Goal: Transaction & Acquisition: Subscribe to service/newsletter

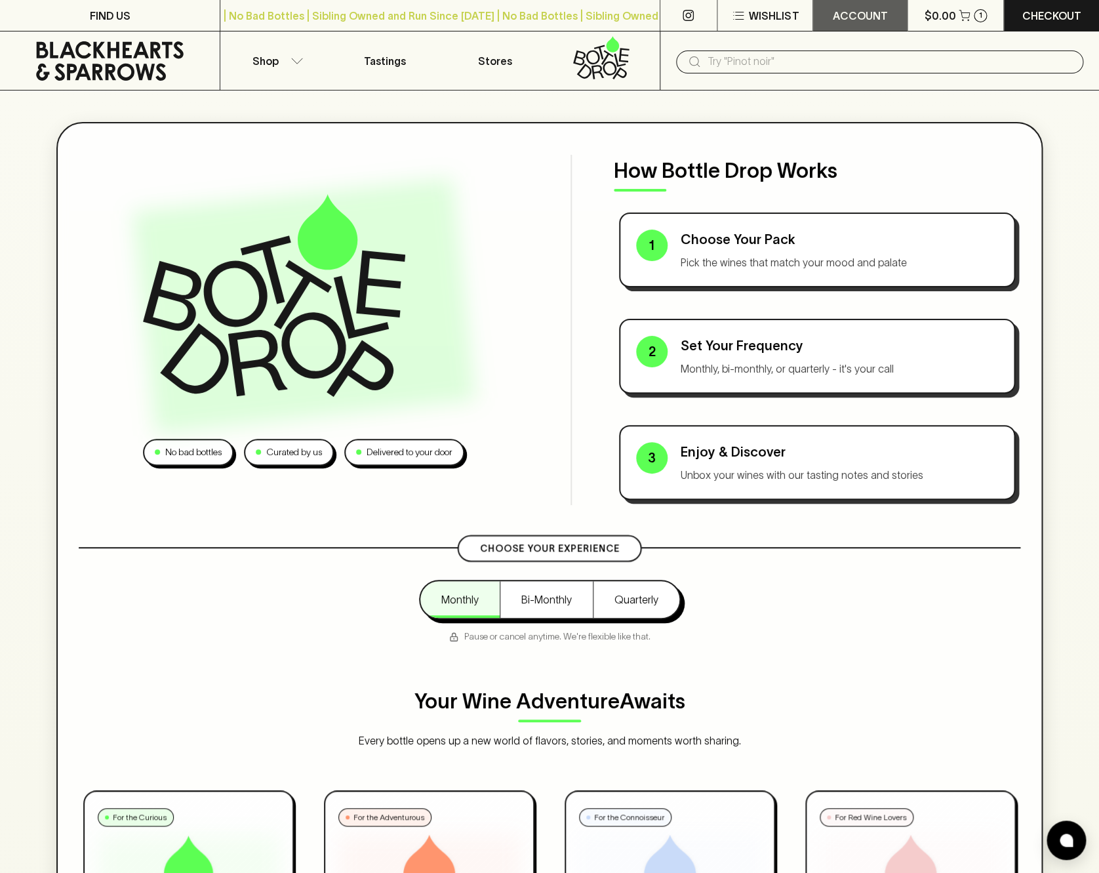
click at [870, 24] on button "ACCOUNT" at bounding box center [860, 15] width 94 height 31
click at [867, 49] on p "Profile" at bounding box center [861, 45] width 42 height 16
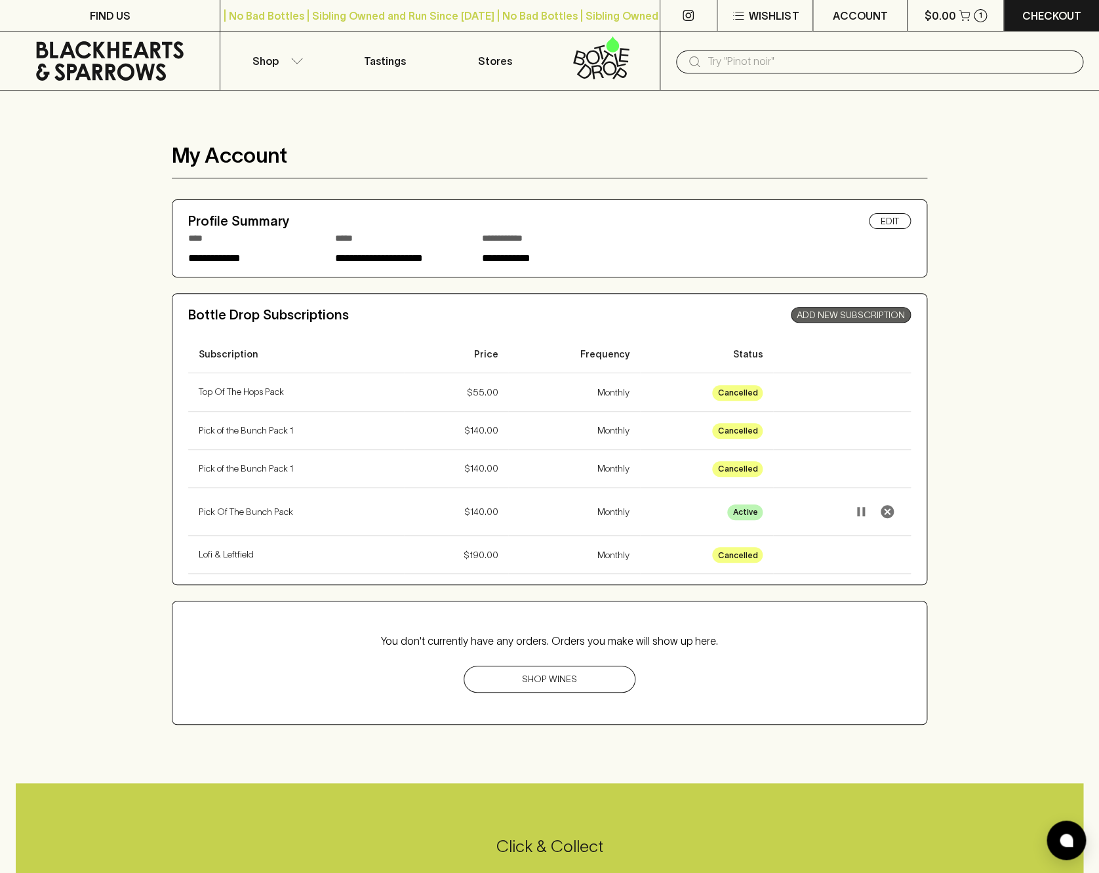
click at [870, 316] on link "Add New Subscription" at bounding box center [851, 315] width 120 height 16
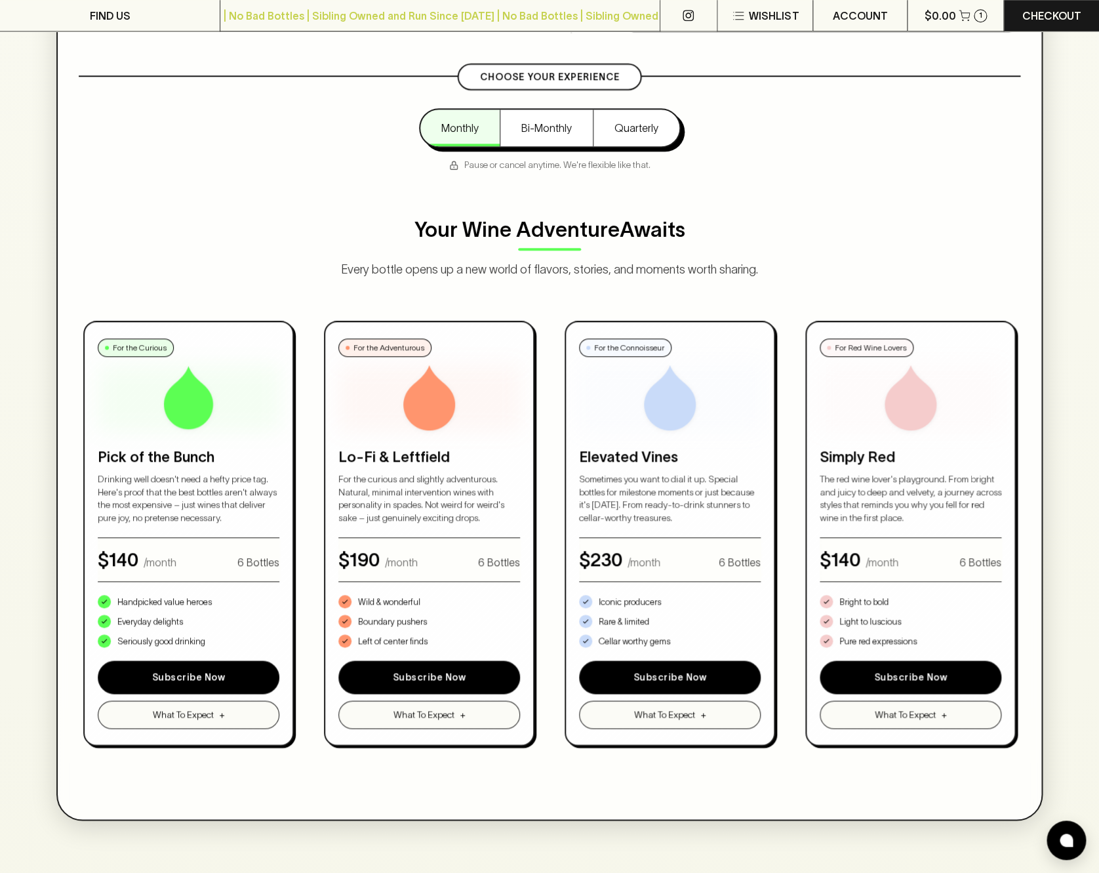
scroll to position [472, 0]
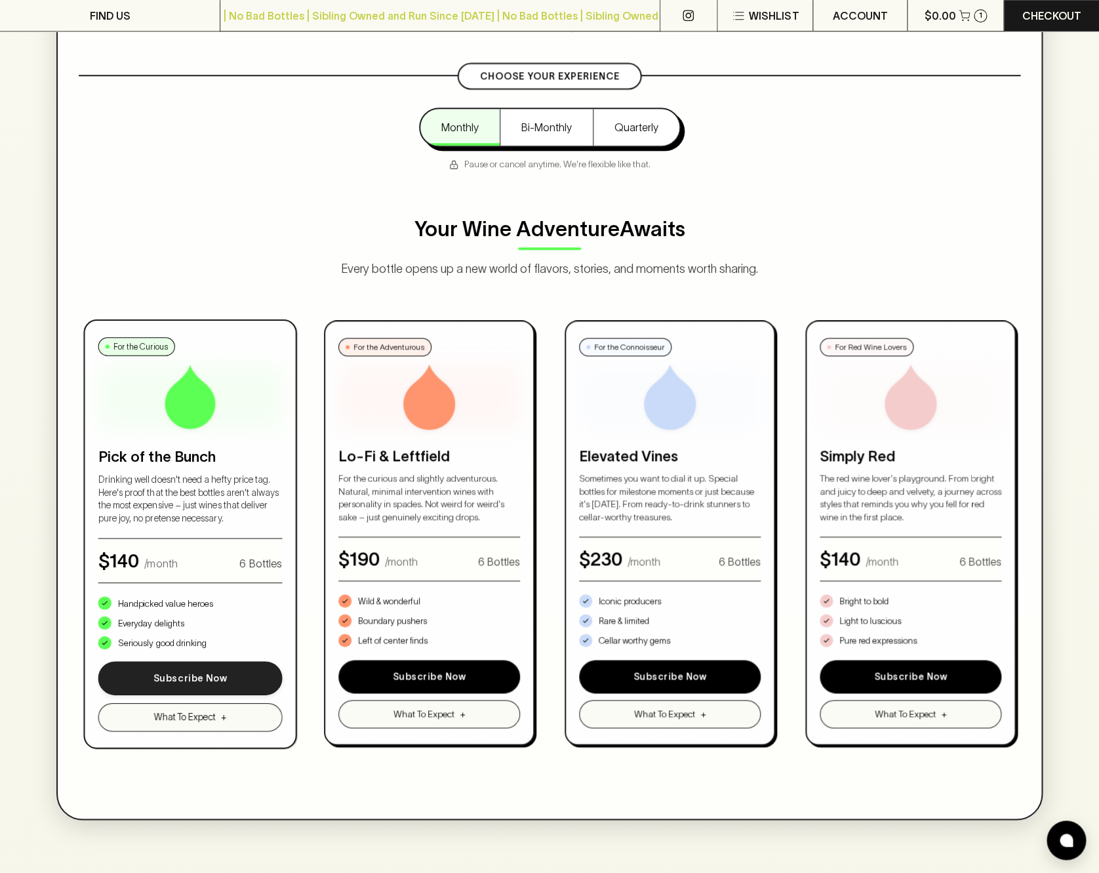
click at [187, 676] on button "Subscribe Now" at bounding box center [190, 678] width 184 height 34
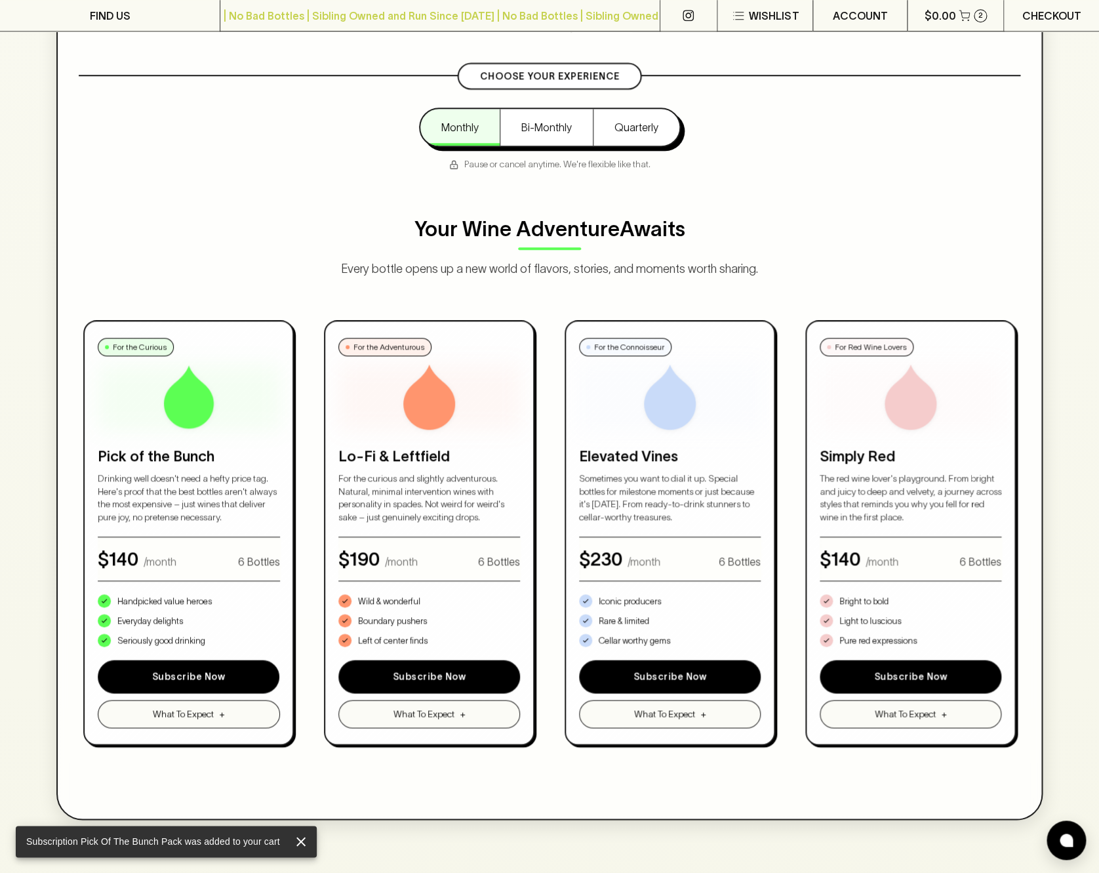
click at [1040, 17] on p "Checkout" at bounding box center [1052, 16] width 59 height 16
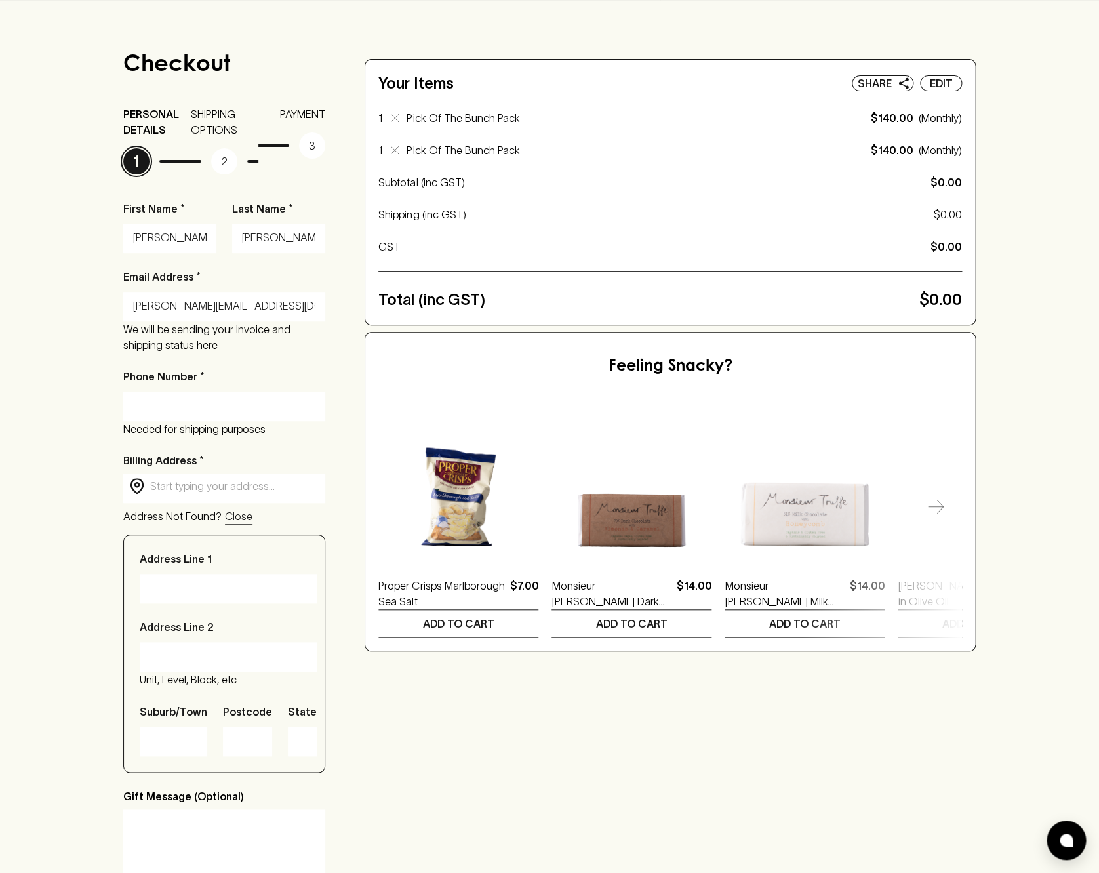
scroll to position [113, 0]
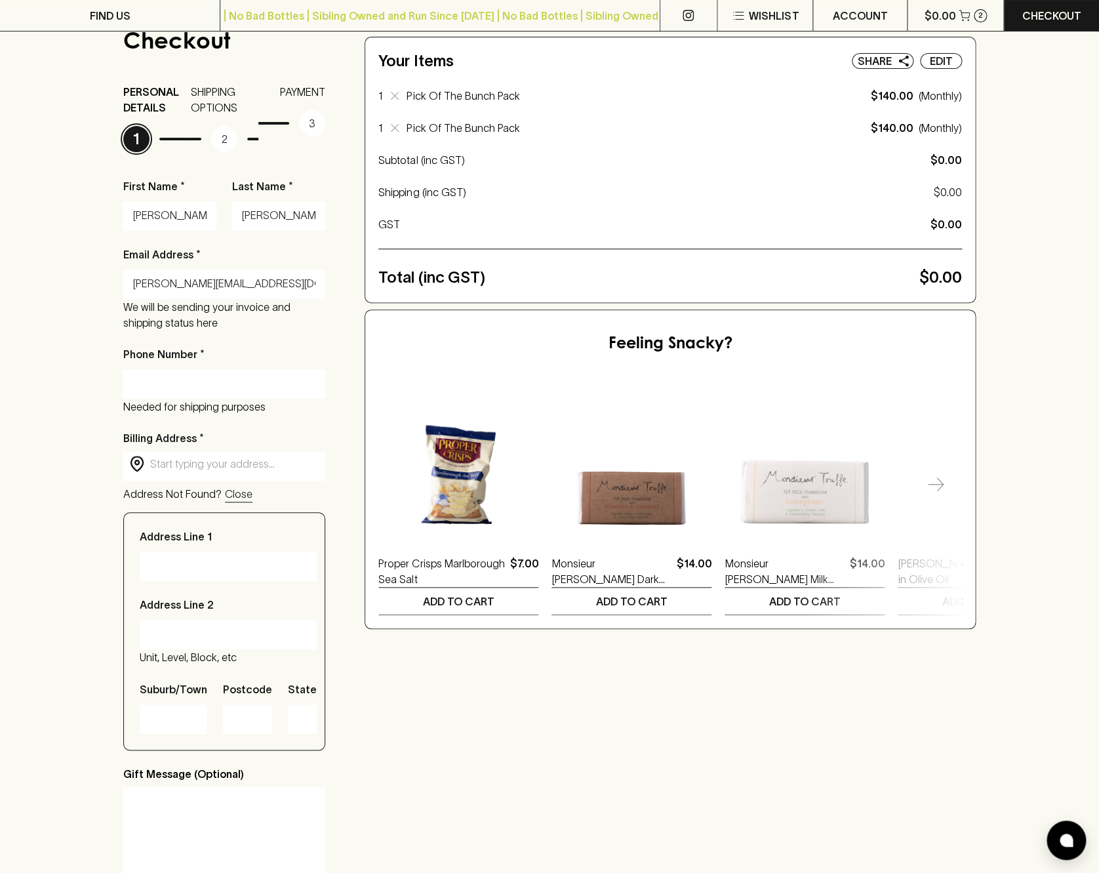
click at [143, 384] on input "Phone Number *" at bounding box center [224, 383] width 182 height 21
type input "0419140725"
click at [174, 465] on input "text" at bounding box center [234, 464] width 169 height 15
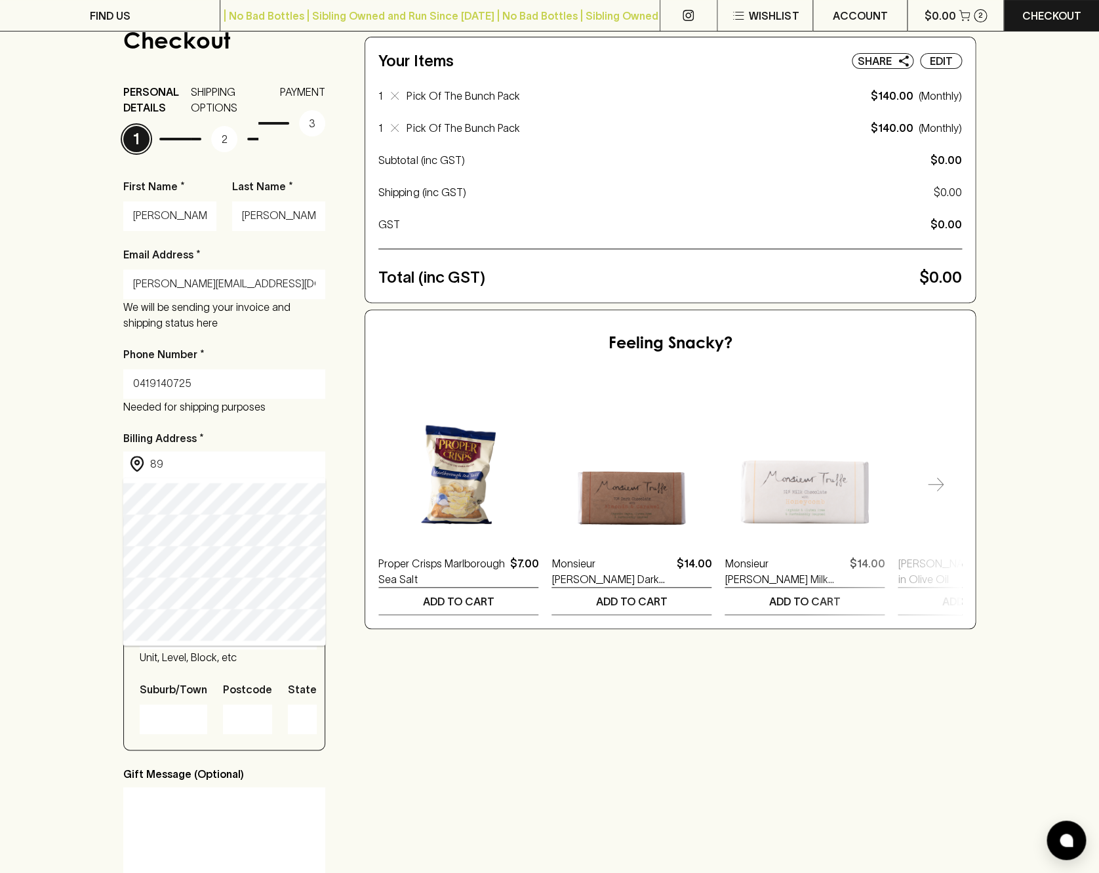
type input "[STREET_ADDRESS]"
type input "Bungwahl"
type input "2423"
type input "[GEOGRAPHIC_DATA]"
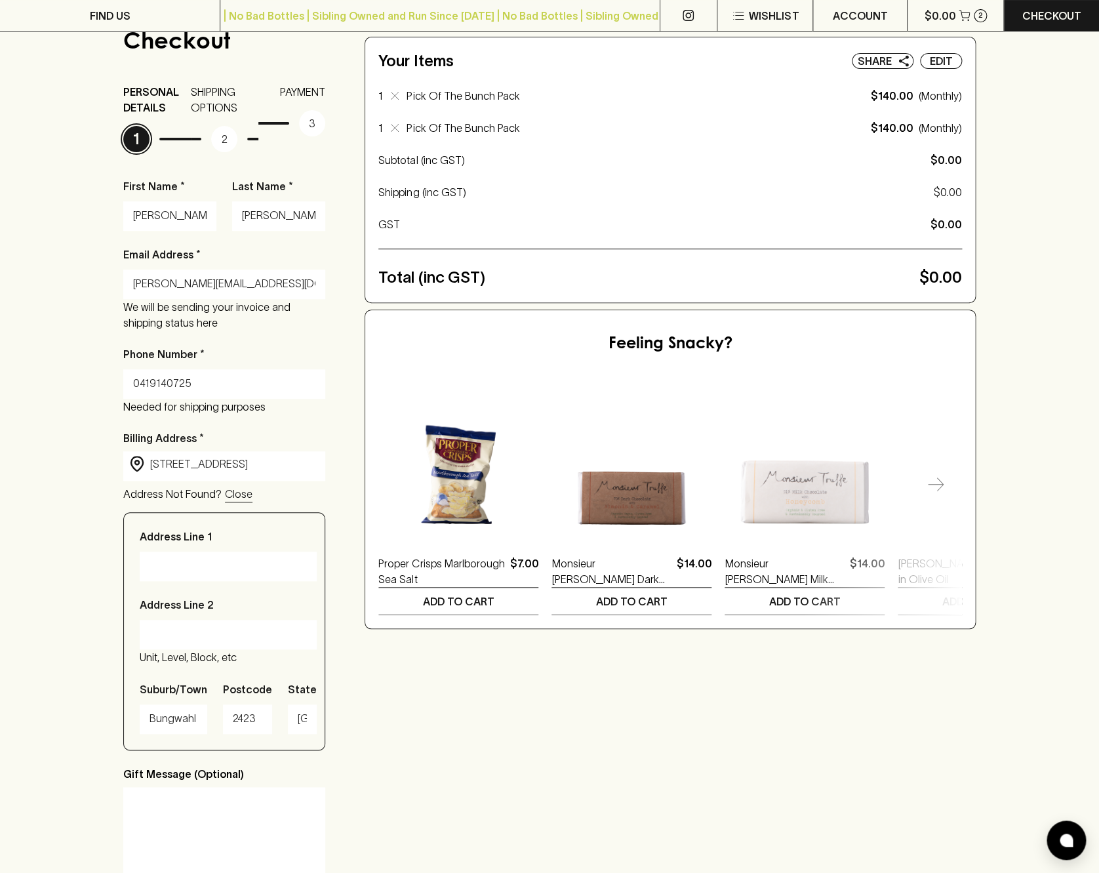
click at [173, 563] on input "Address Line 1" at bounding box center [228, 566] width 157 height 21
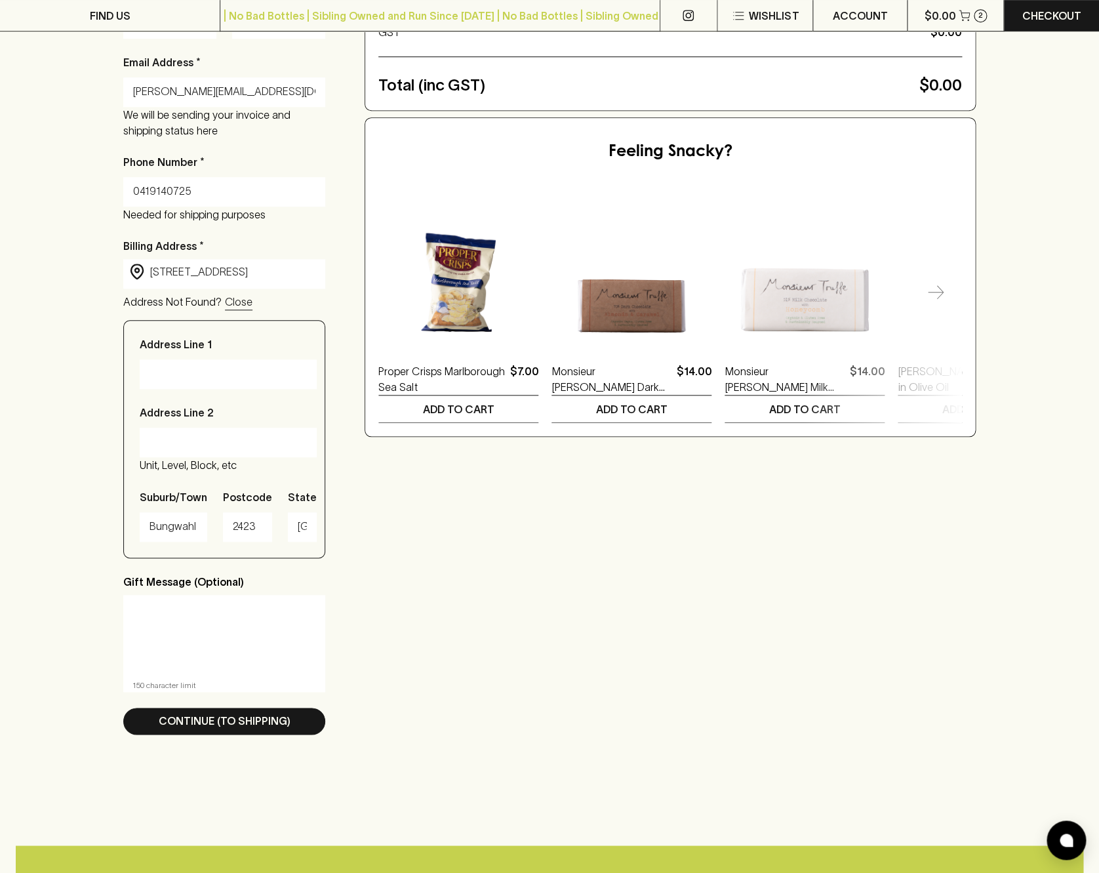
scroll to position [306, 0]
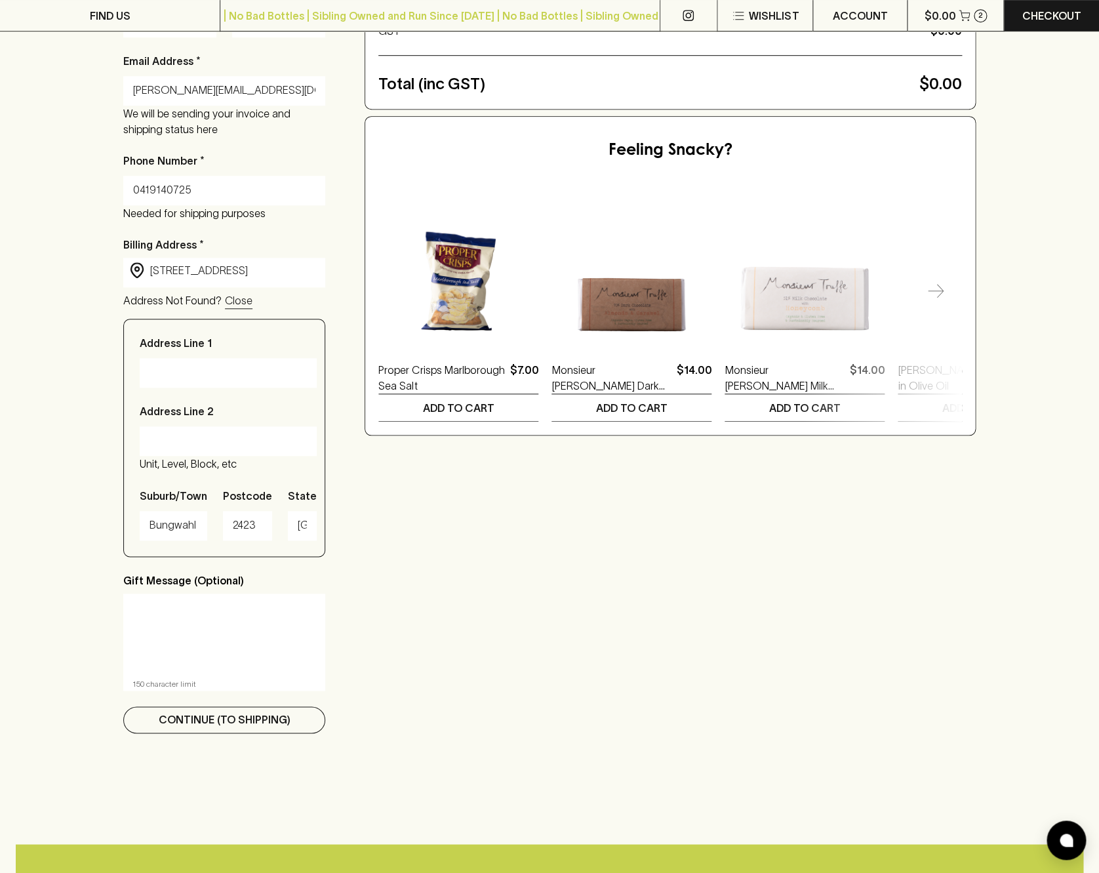
click at [207, 727] on p "Continue (To Shipping)" at bounding box center [225, 720] width 132 height 16
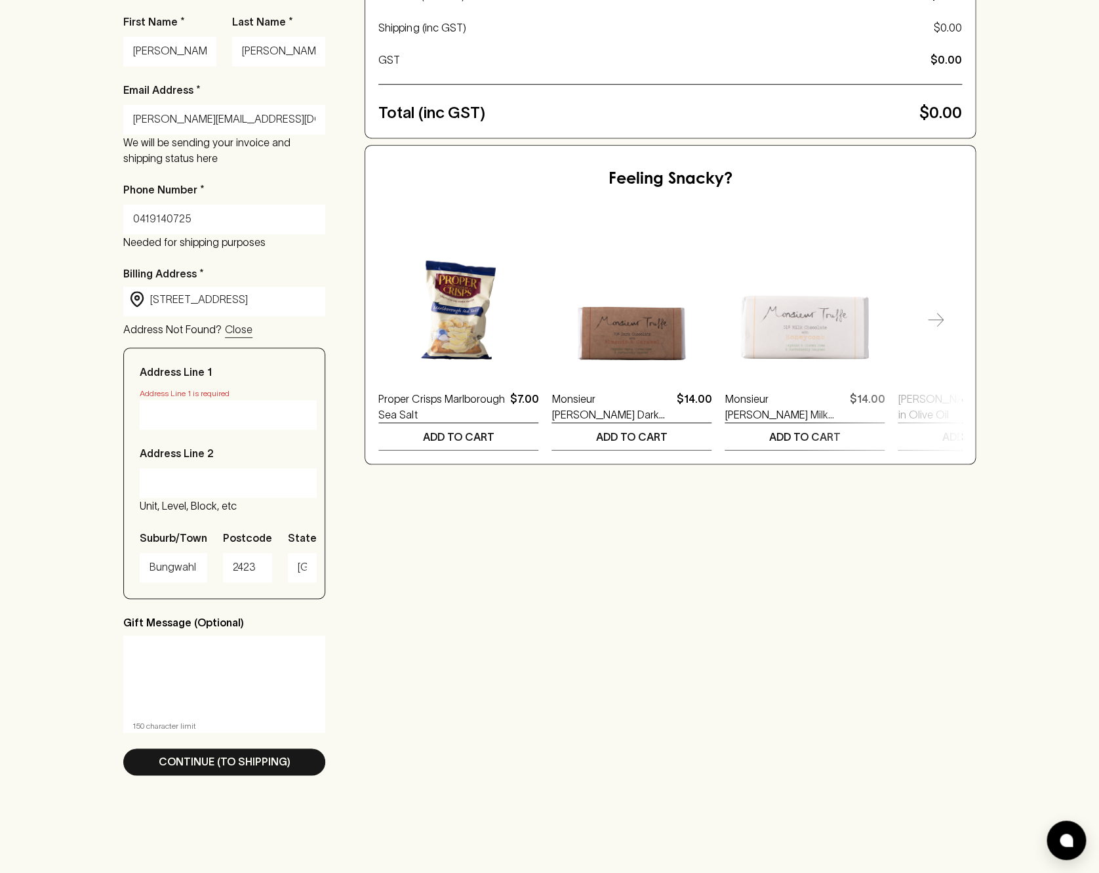
scroll to position [0, 0]
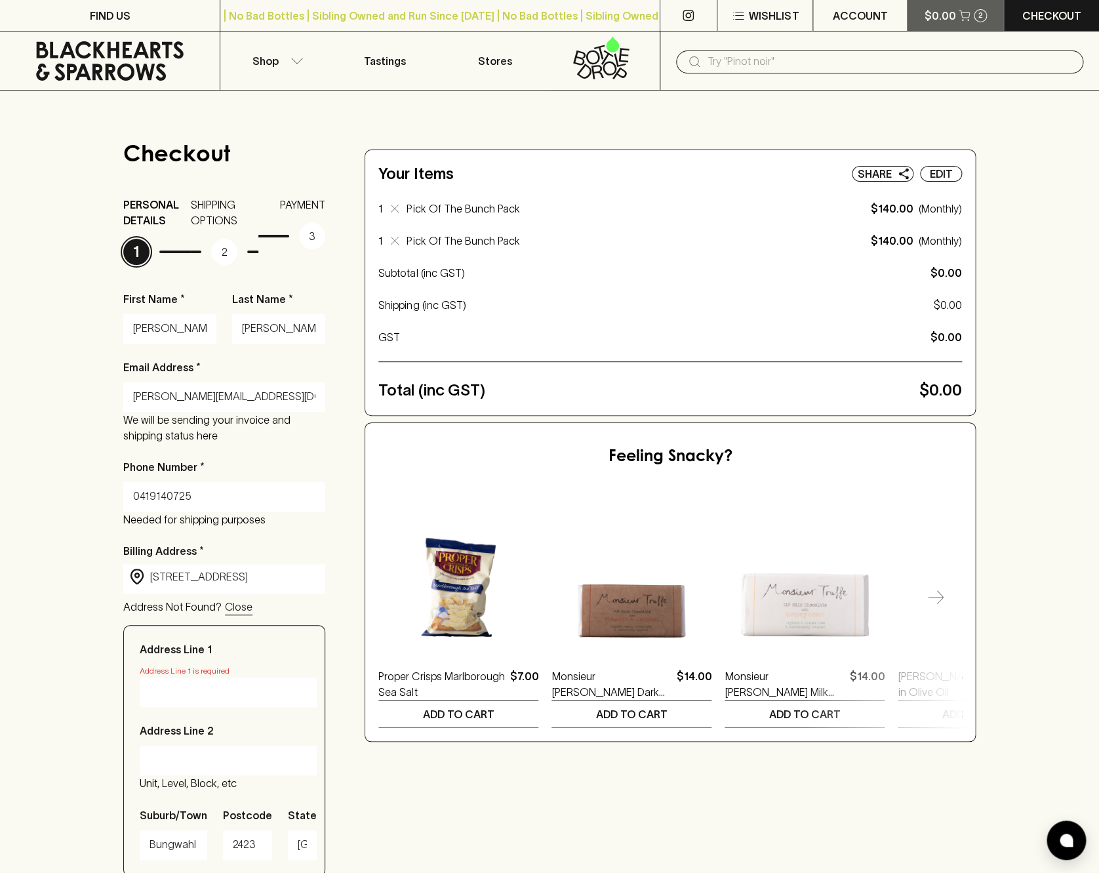
click at [949, 16] on p "$0.00" at bounding box center [940, 16] width 31 height 16
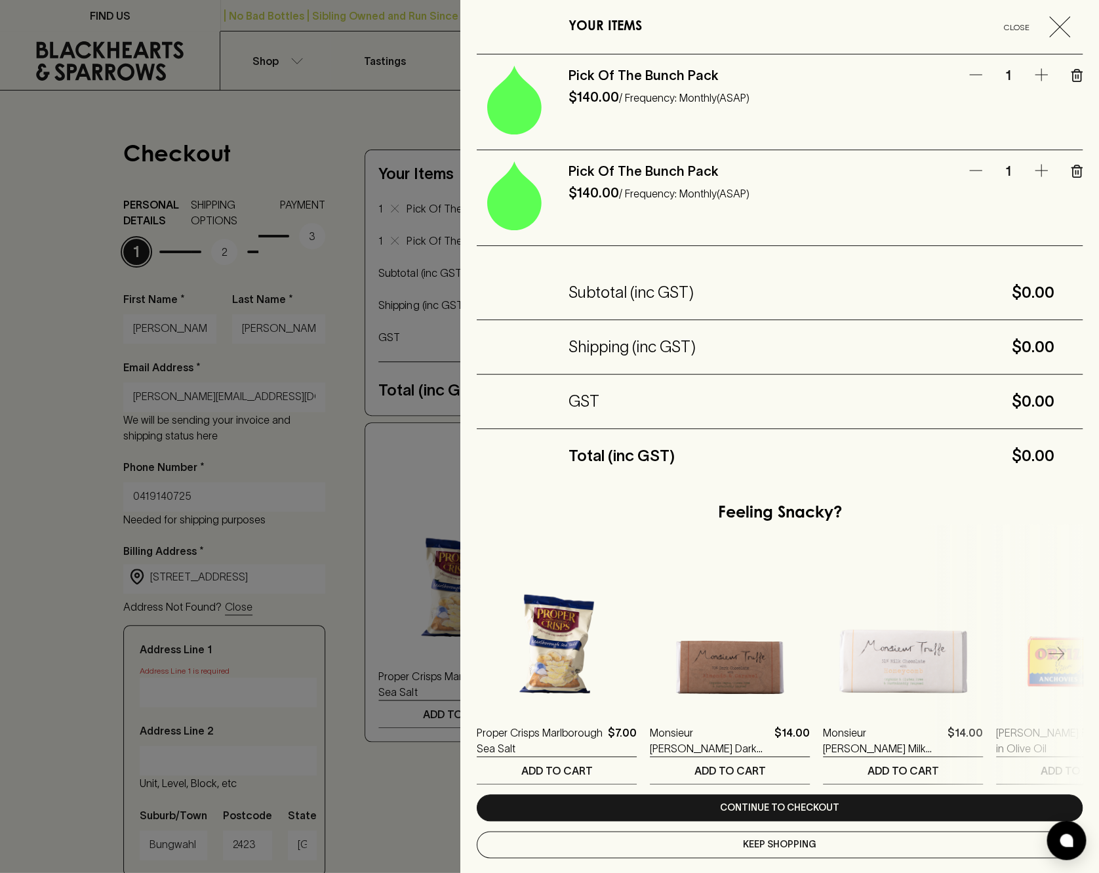
scroll to position [18, 0]
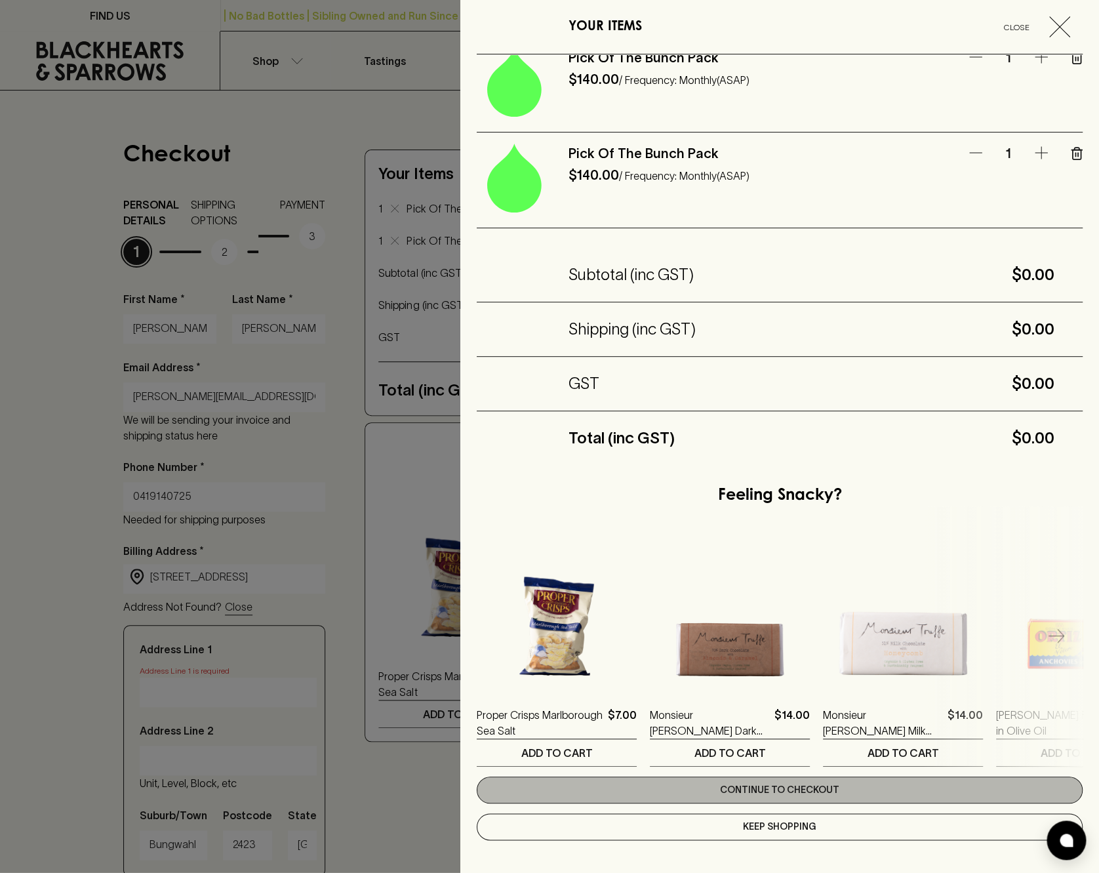
click at [743, 790] on link "Continue to checkout" at bounding box center [780, 790] width 606 height 27
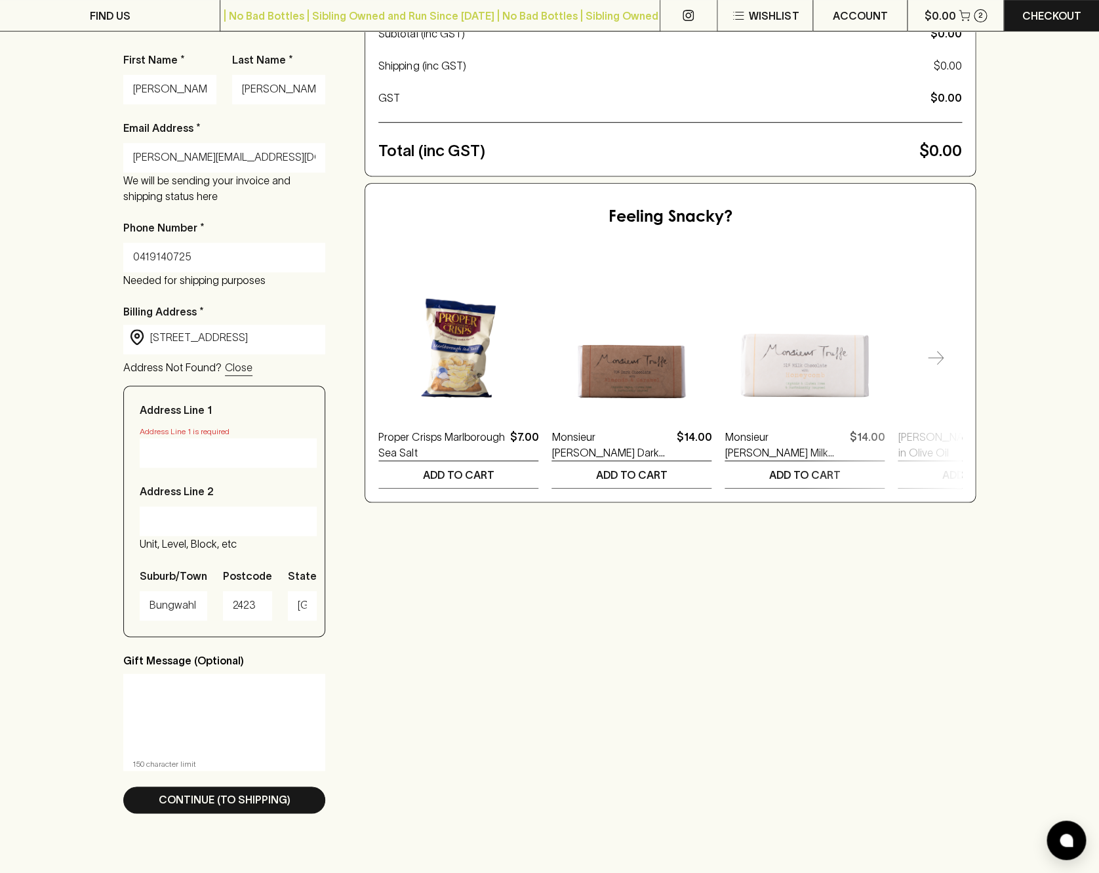
scroll to position [192, 0]
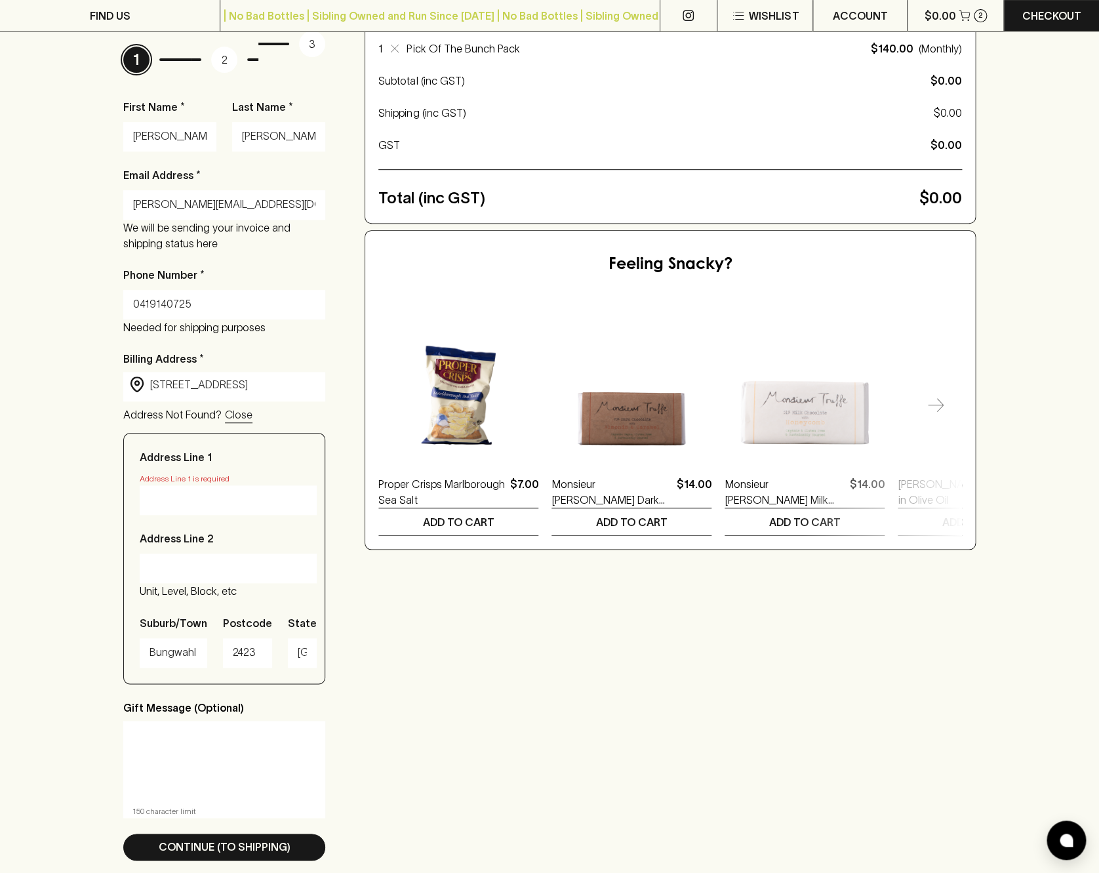
click at [186, 506] on input "Address Line 1" at bounding box center [228, 499] width 157 height 21
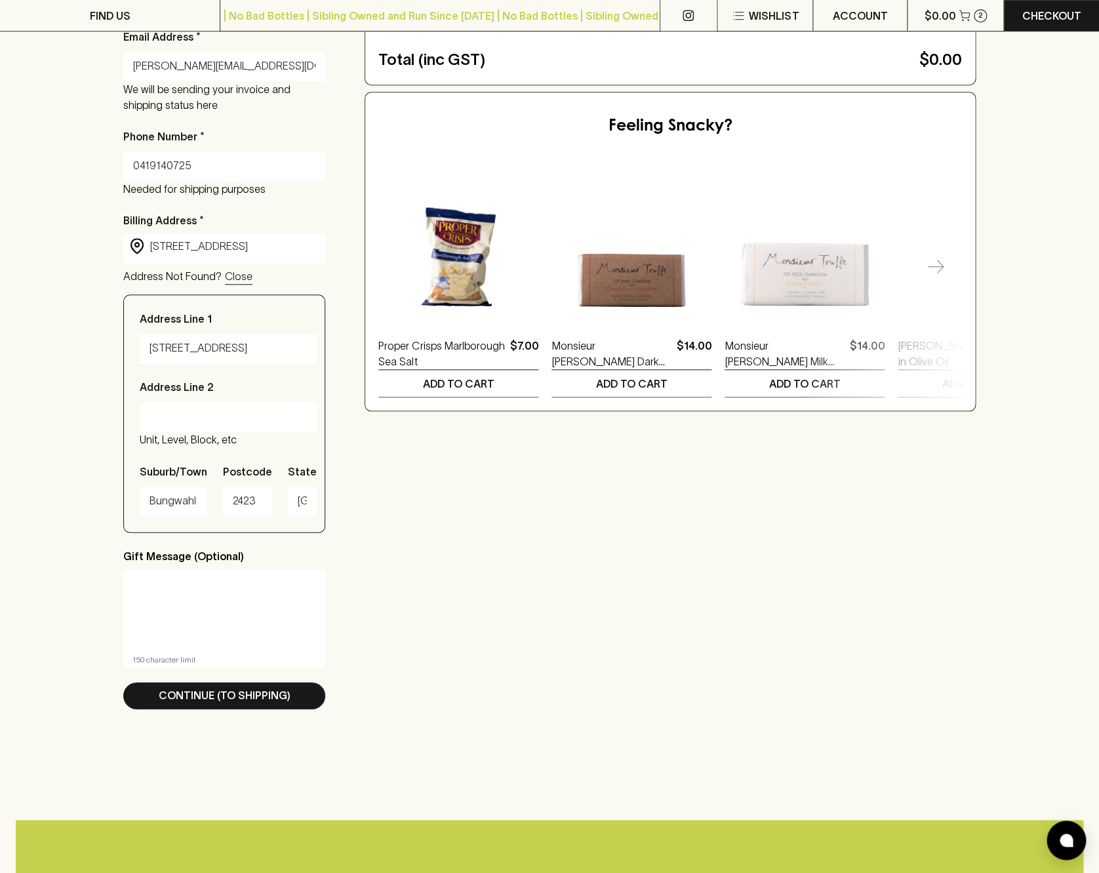
scroll to position [333, 0]
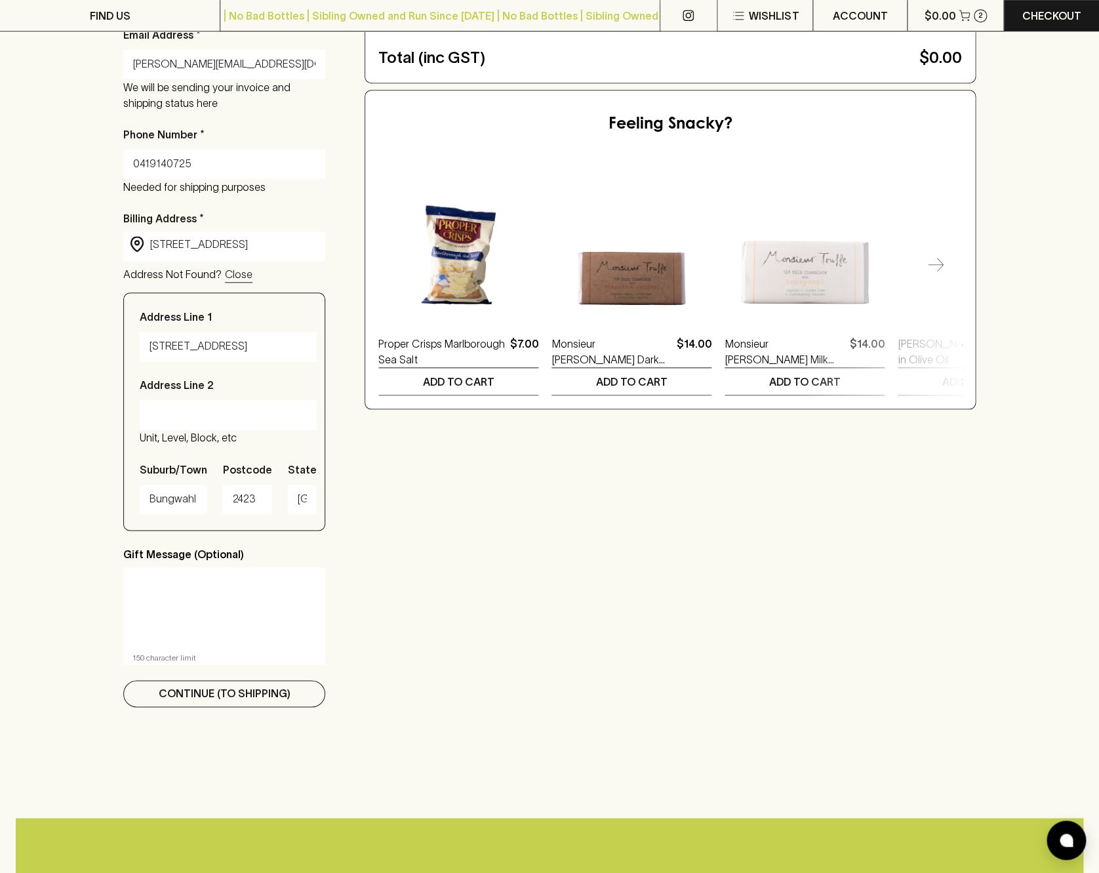
type input "[STREET_ADDRESS]"
click at [219, 701] on p "Continue (To Shipping)" at bounding box center [225, 693] width 132 height 16
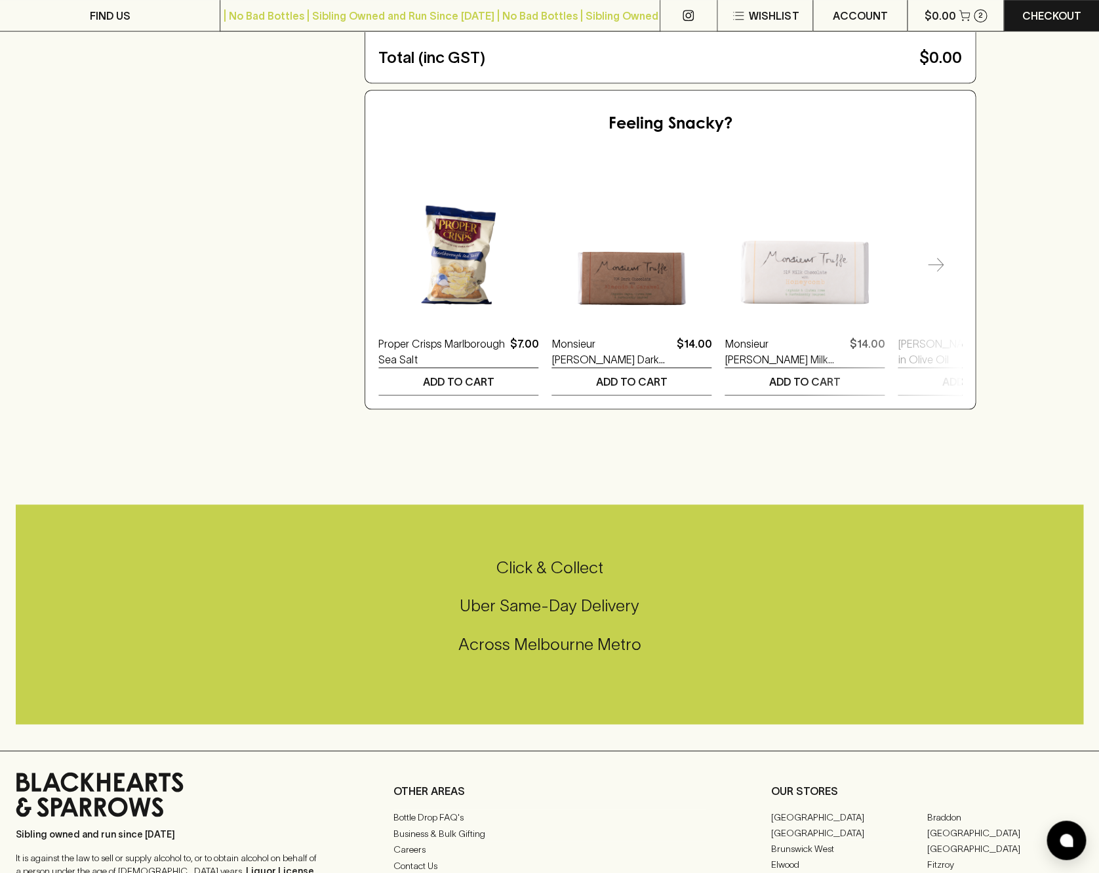
scroll to position [0, 0]
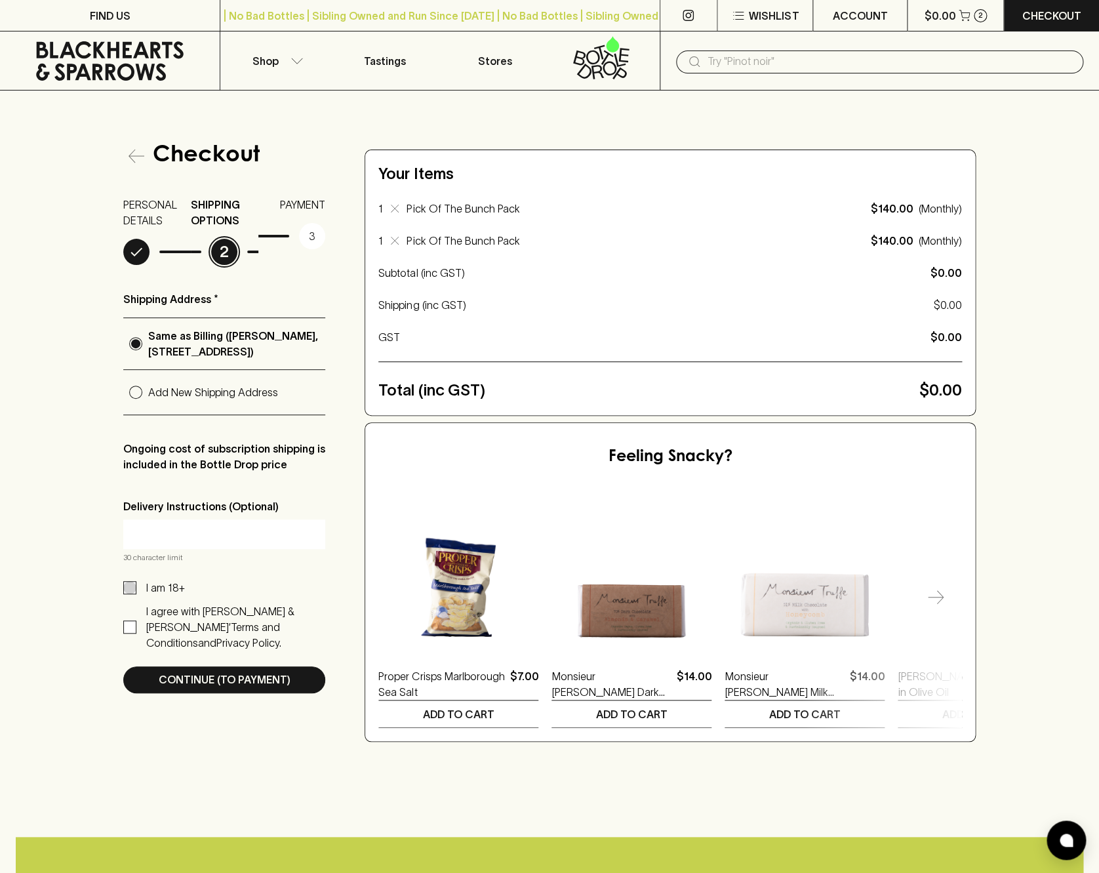
click at [133, 594] on input "I am 18+" at bounding box center [129, 587] width 13 height 13
checkbox input "true"
click at [211, 687] on p "Continue (To Payment)" at bounding box center [225, 680] width 132 height 16
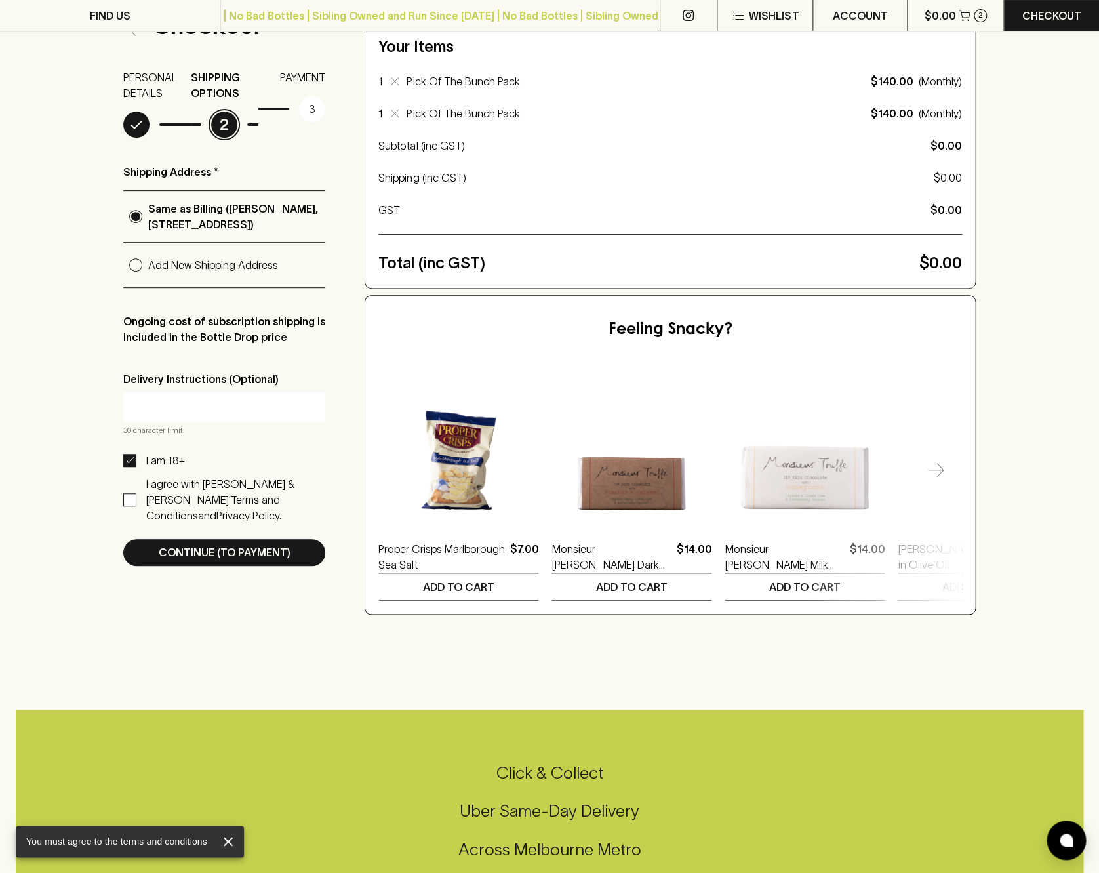
scroll to position [129, 0]
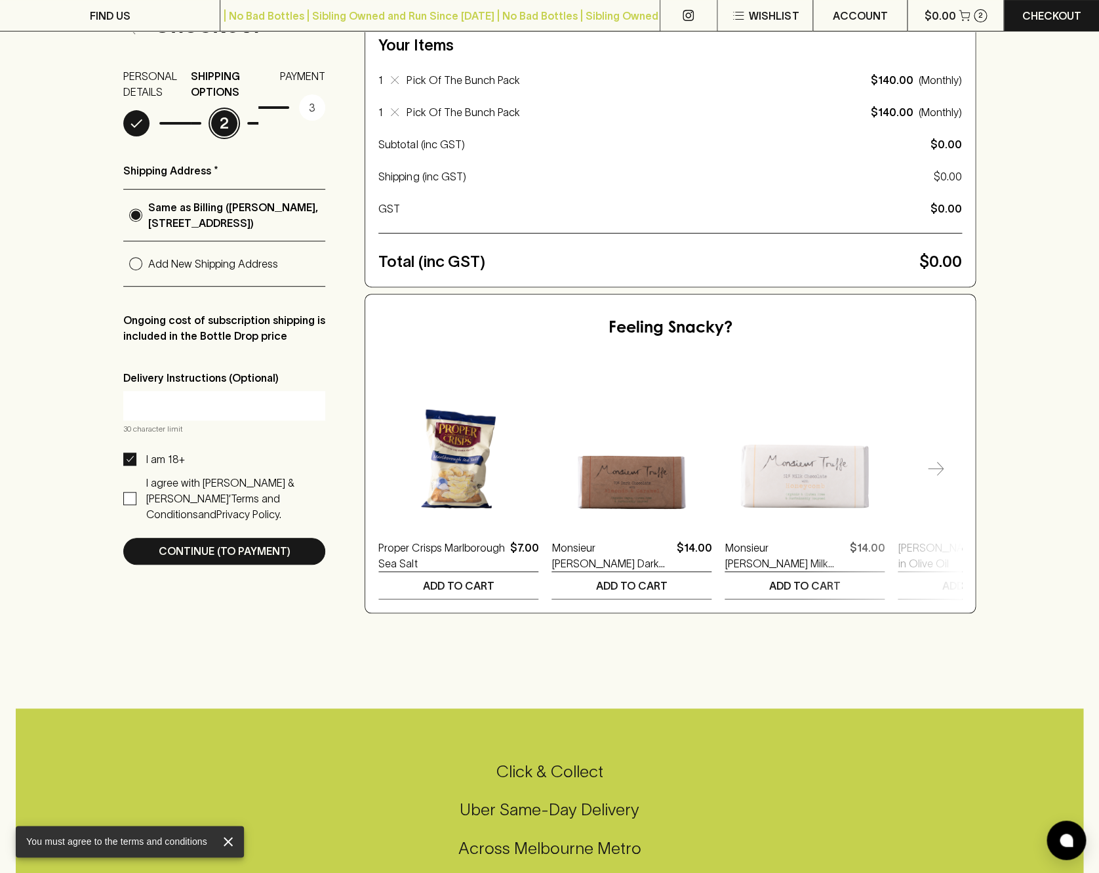
click at [129, 505] on input "I agree with [PERSON_NAME] & [PERSON_NAME]’ Terms and Conditions and Privacy Po…" at bounding box center [129, 498] width 13 height 13
checkbox input "true"
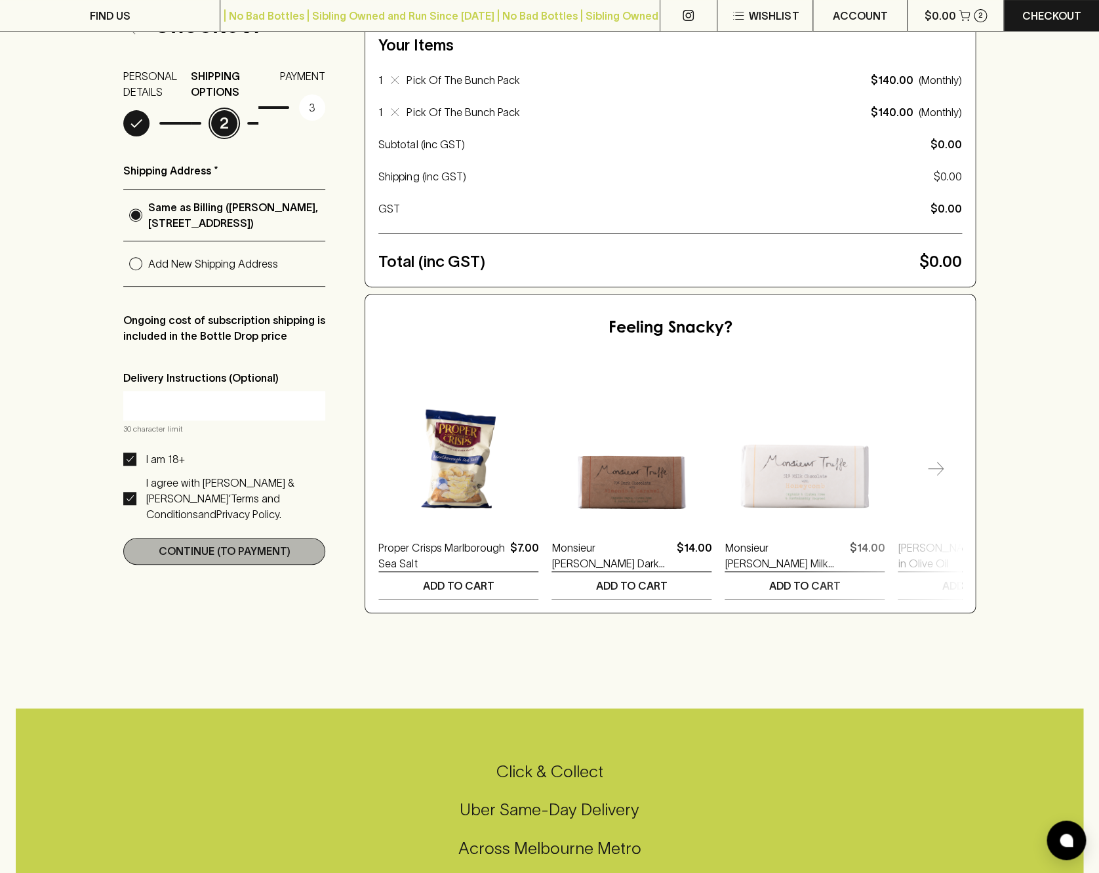
click at [190, 559] on p "Continue (To Payment)" at bounding box center [225, 551] width 132 height 16
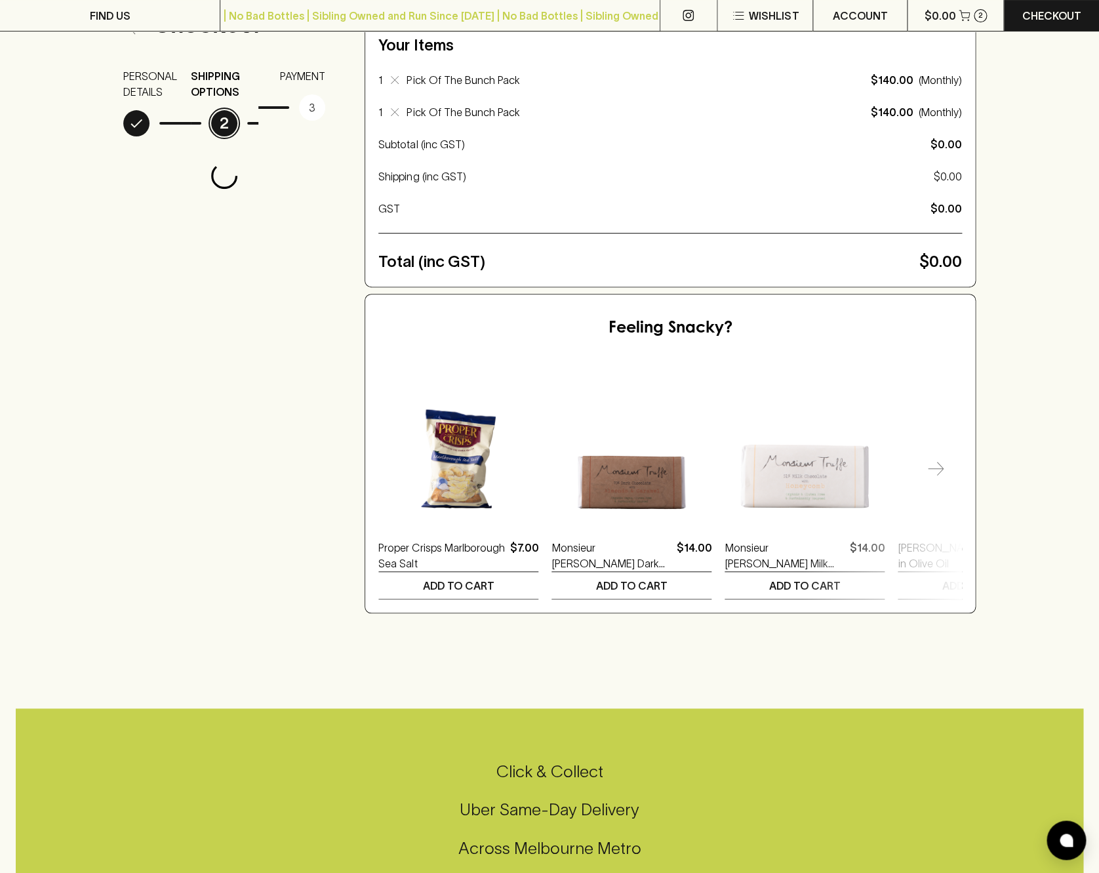
scroll to position [0, 0]
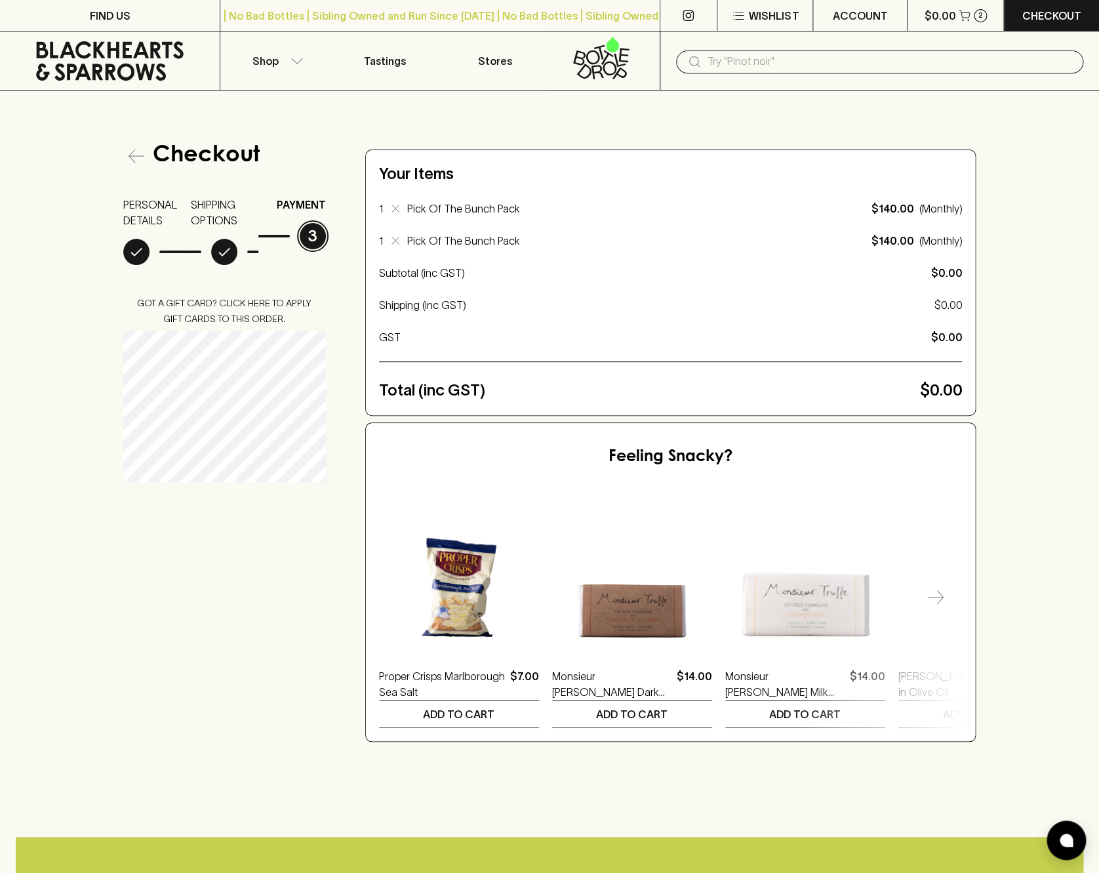
click at [206, 625] on div "Checkout PERSONAL DETAILS SHIPPING OPTIONS PAYMENT 3 Got a gift card? Click her…" at bounding box center [549, 442] width 853 height 599
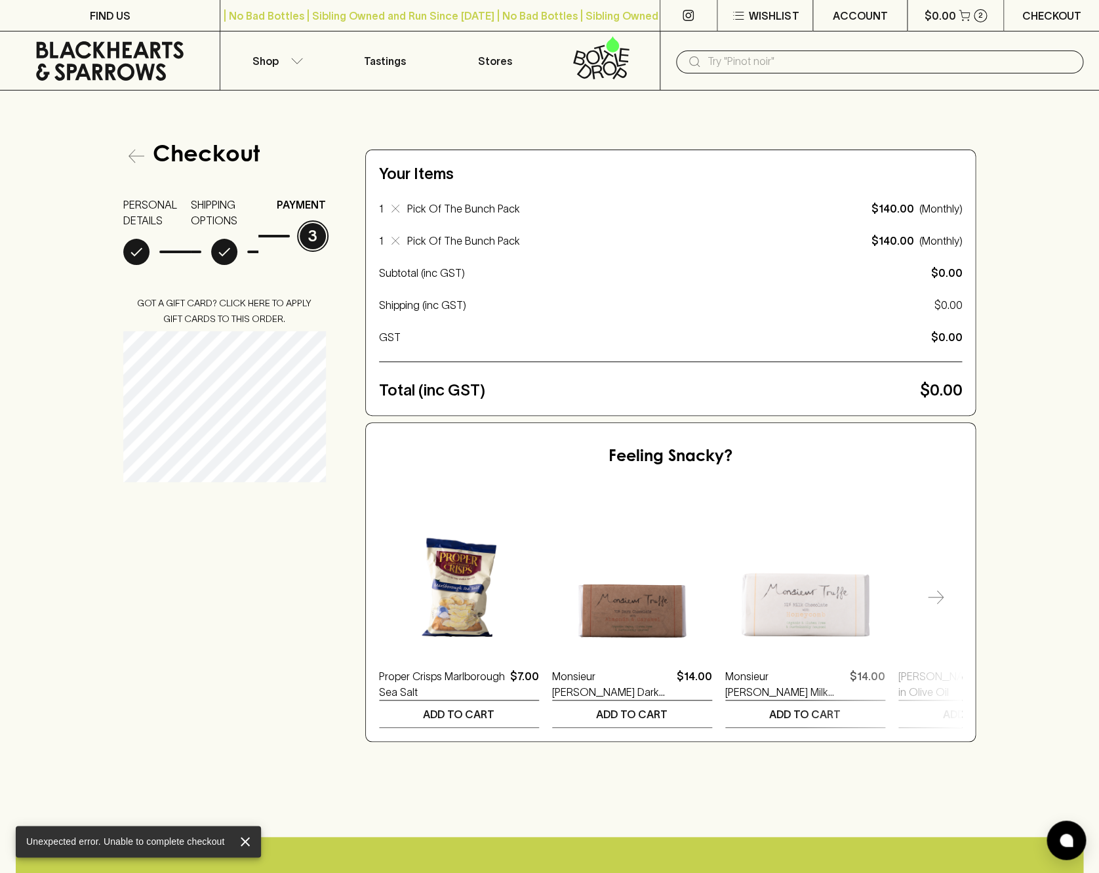
click at [1036, 16] on p "Checkout" at bounding box center [1052, 16] width 59 height 16
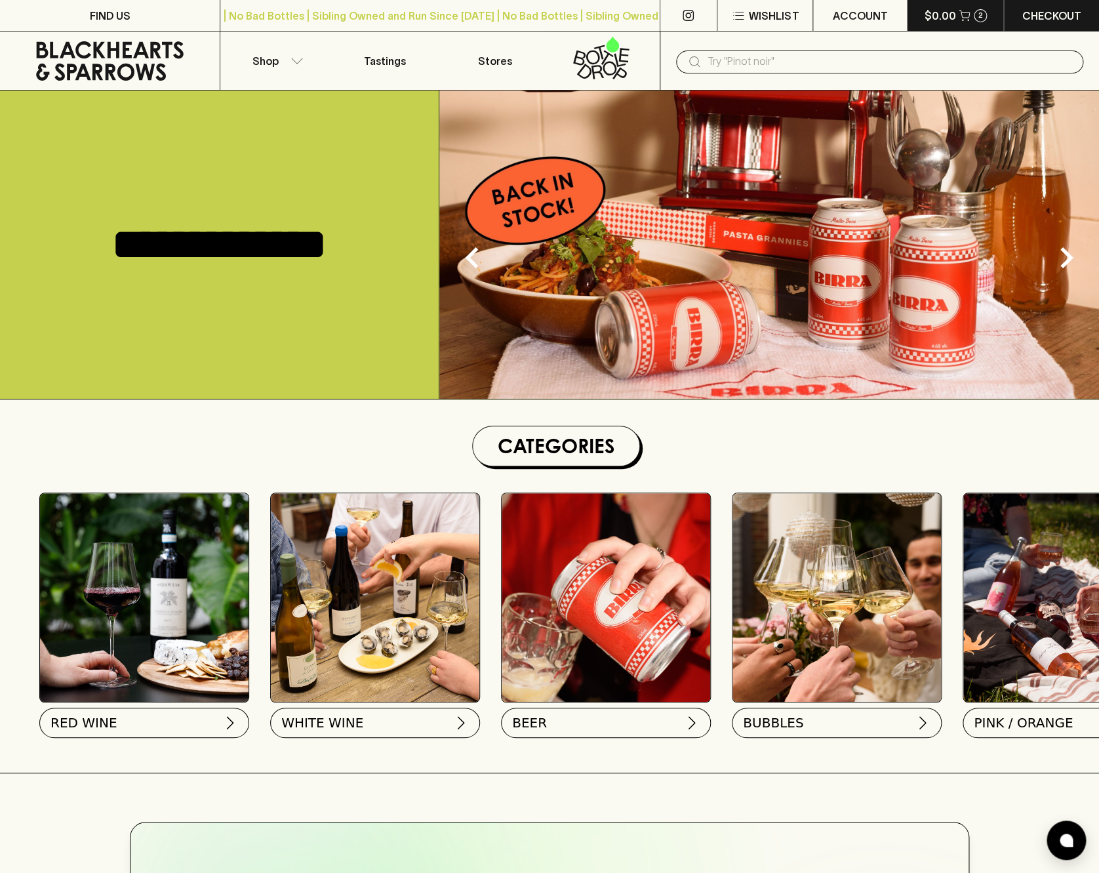
click at [946, 16] on p "$0.00" at bounding box center [940, 16] width 31 height 16
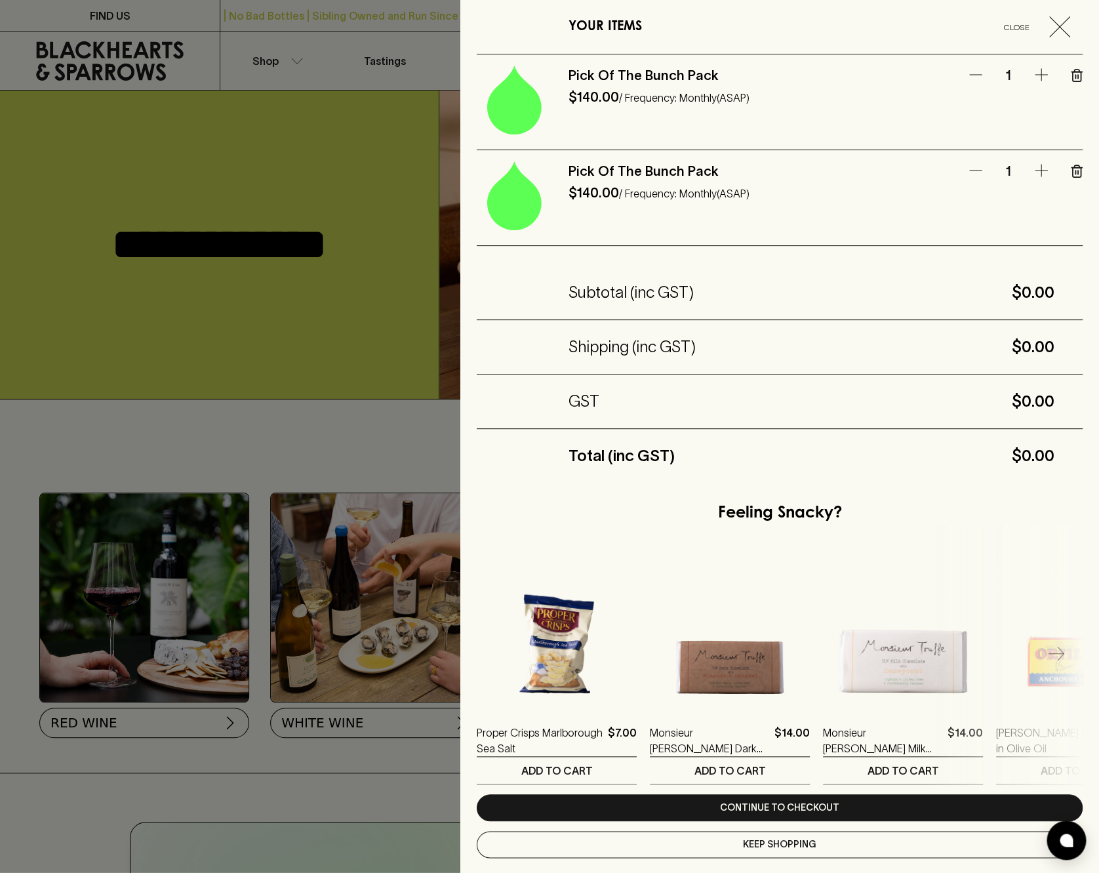
click at [1076, 173] on icon "button" at bounding box center [1076, 172] width 0 height 3
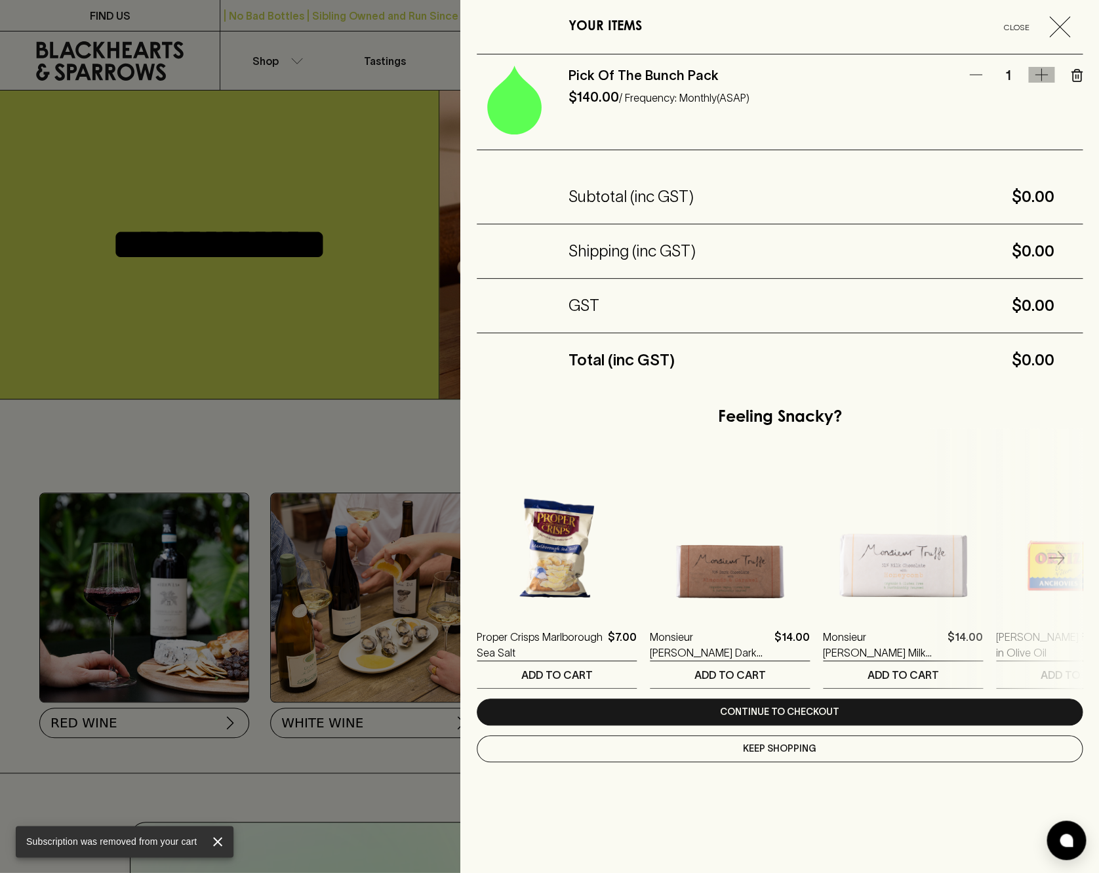
click at [1042, 74] on icon "button" at bounding box center [1041, 74] width 12 height 12
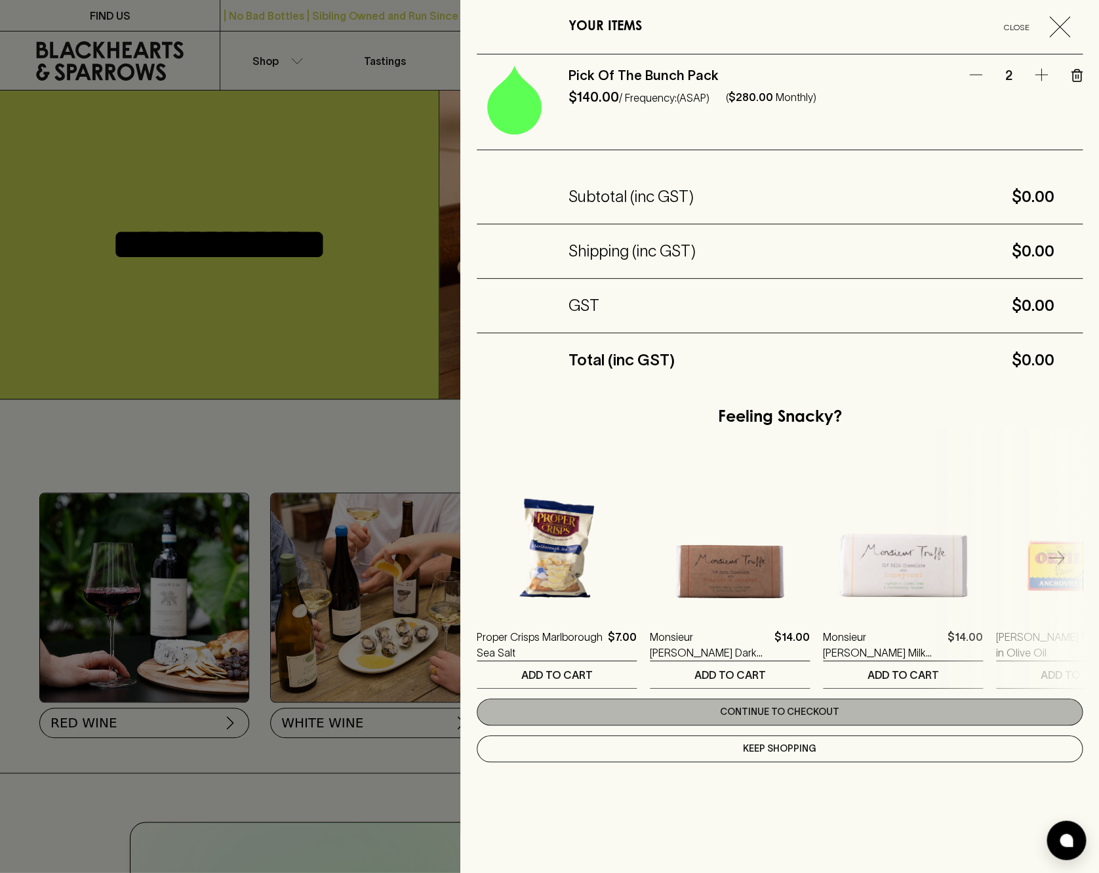
click at [749, 714] on link "Continue to checkout" at bounding box center [780, 712] width 606 height 27
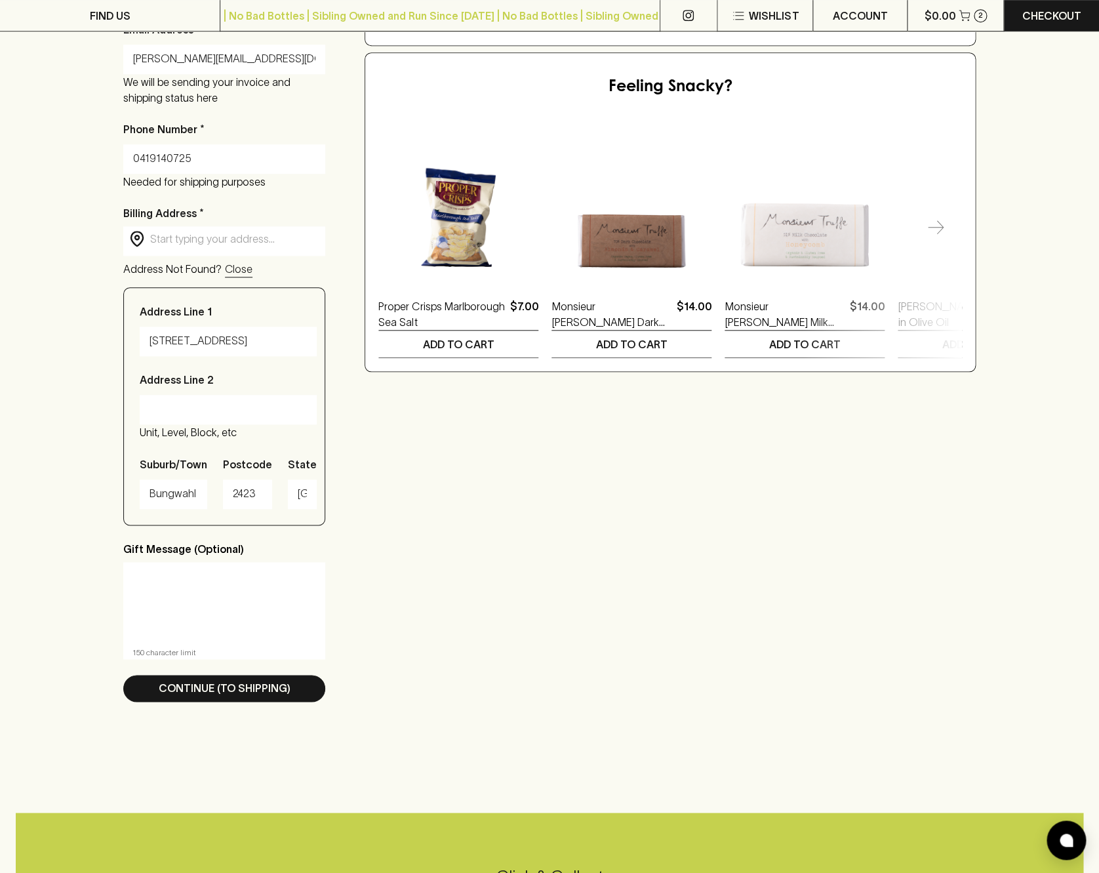
scroll to position [352, 0]
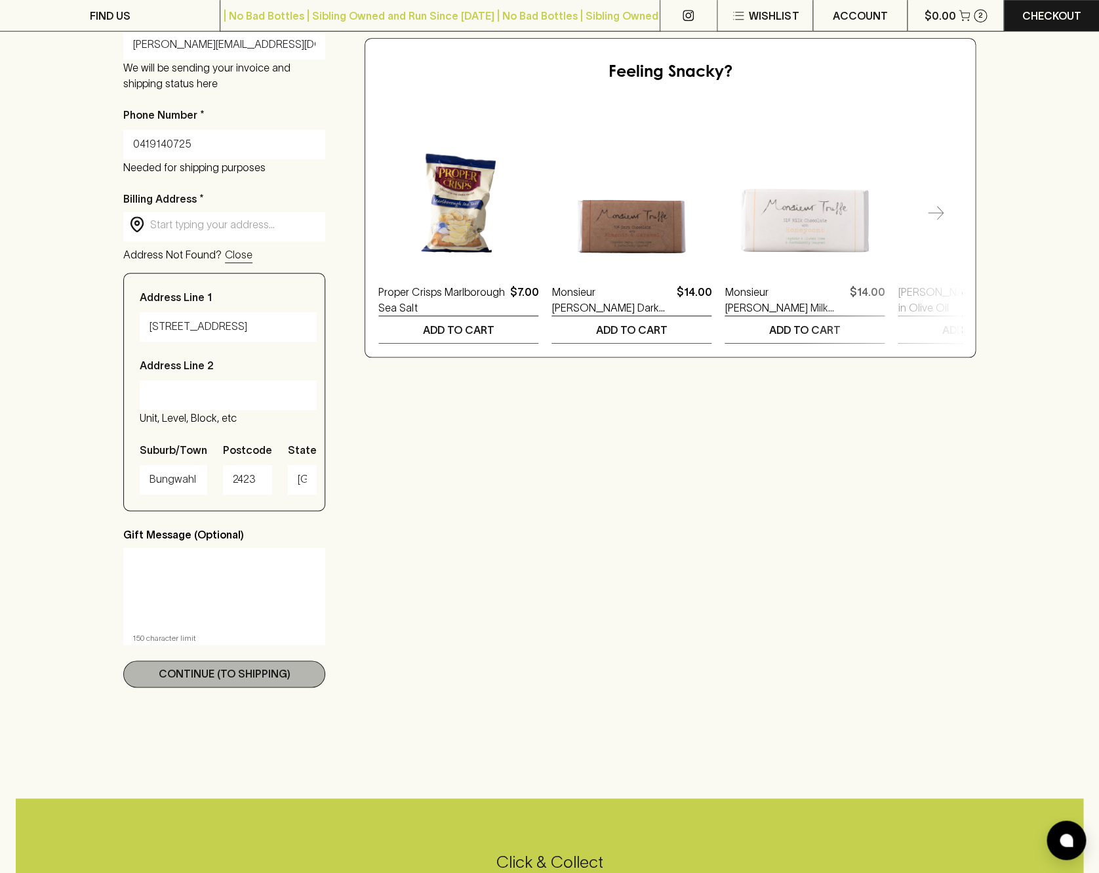
click at [226, 682] on p "Continue (To Shipping)" at bounding box center [225, 674] width 132 height 16
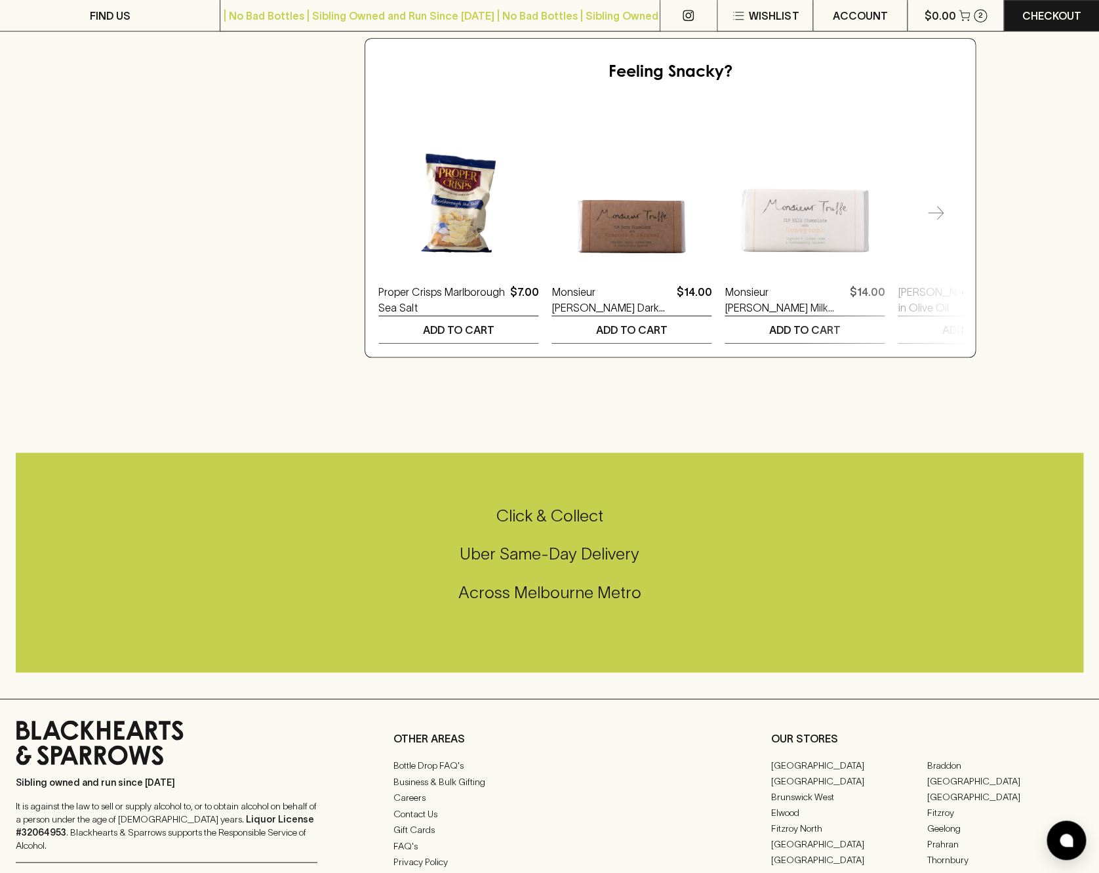
scroll to position [0, 0]
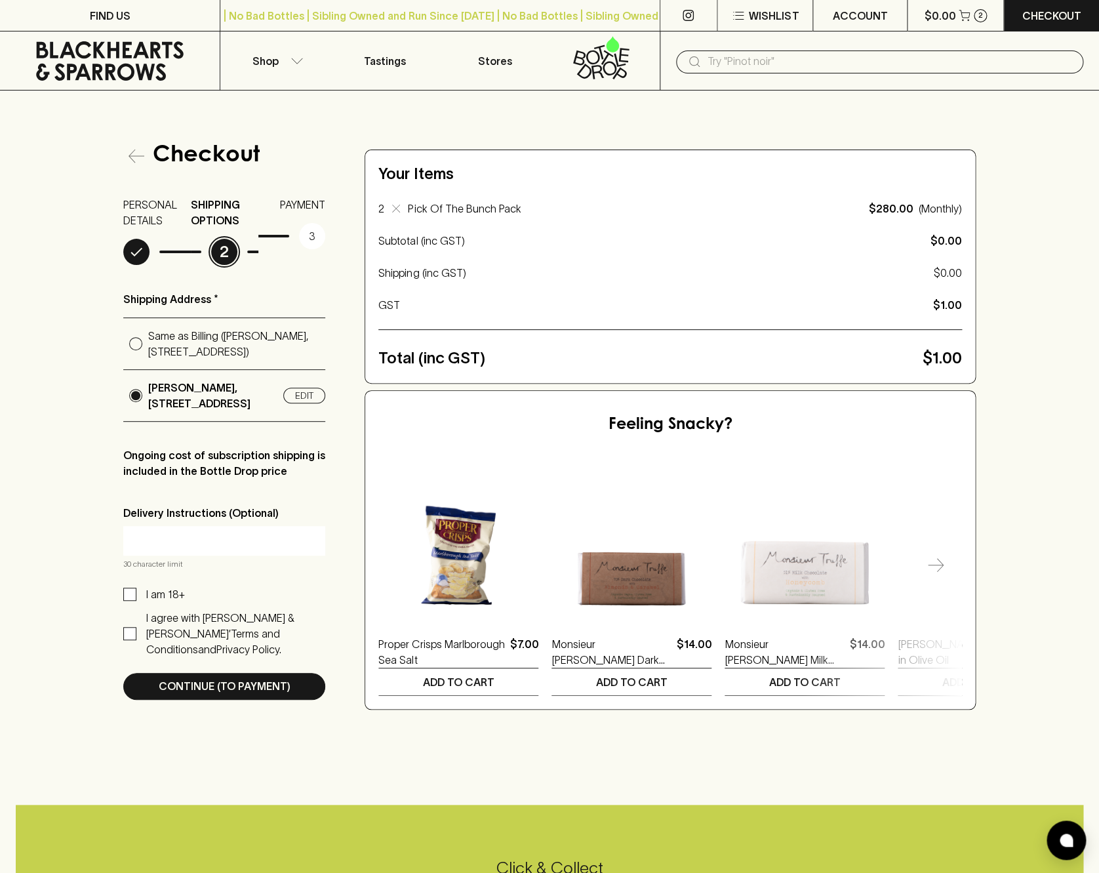
radio input "true"
click at [136, 354] on input "Same as Billing ([PERSON_NAME], [STREET_ADDRESS])" at bounding box center [135, 343] width 25 height 25
radio input "true"
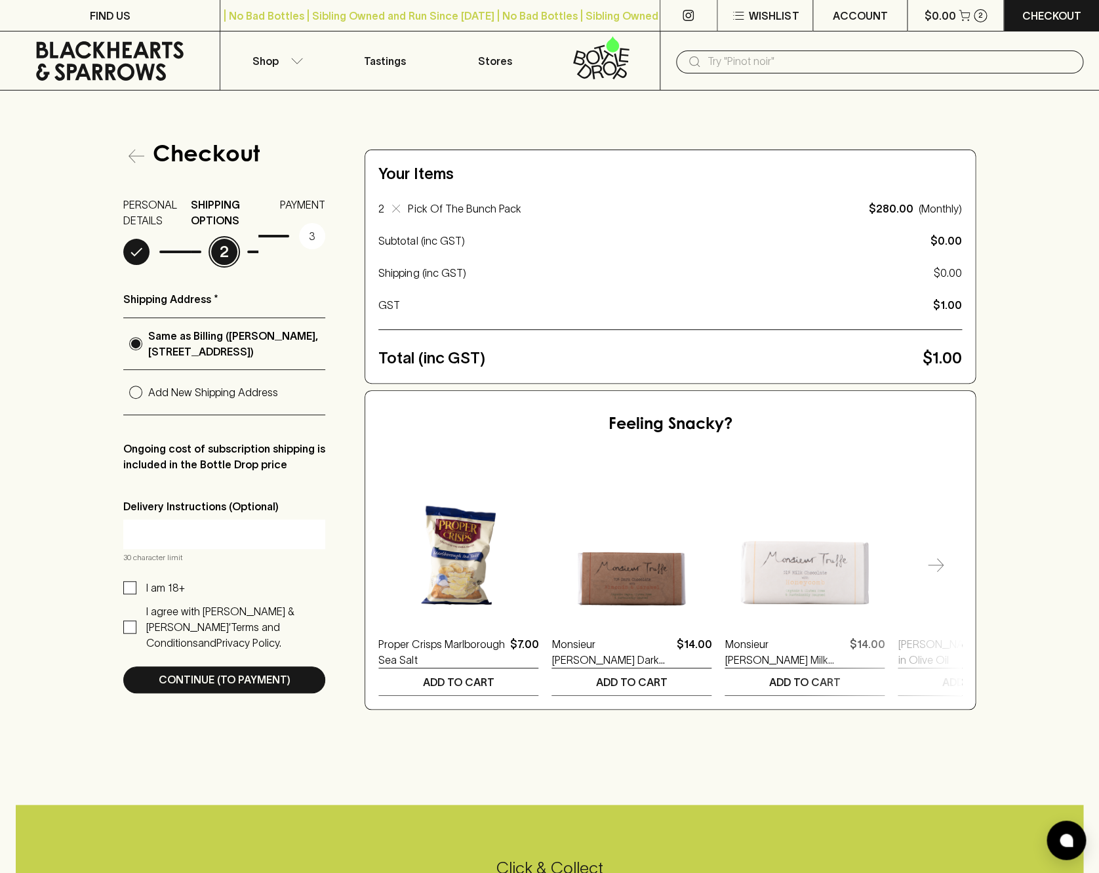
click at [130, 594] on input "I am 18+" at bounding box center [129, 587] width 13 height 13
checkbox input "true"
click at [230, 687] on p "Continue (To Payment)" at bounding box center [225, 680] width 132 height 16
click at [133, 634] on input "I agree with [PERSON_NAME] & [PERSON_NAME]’ Terms and Conditions and Privacy Po…" at bounding box center [129, 627] width 13 height 13
checkbox input "true"
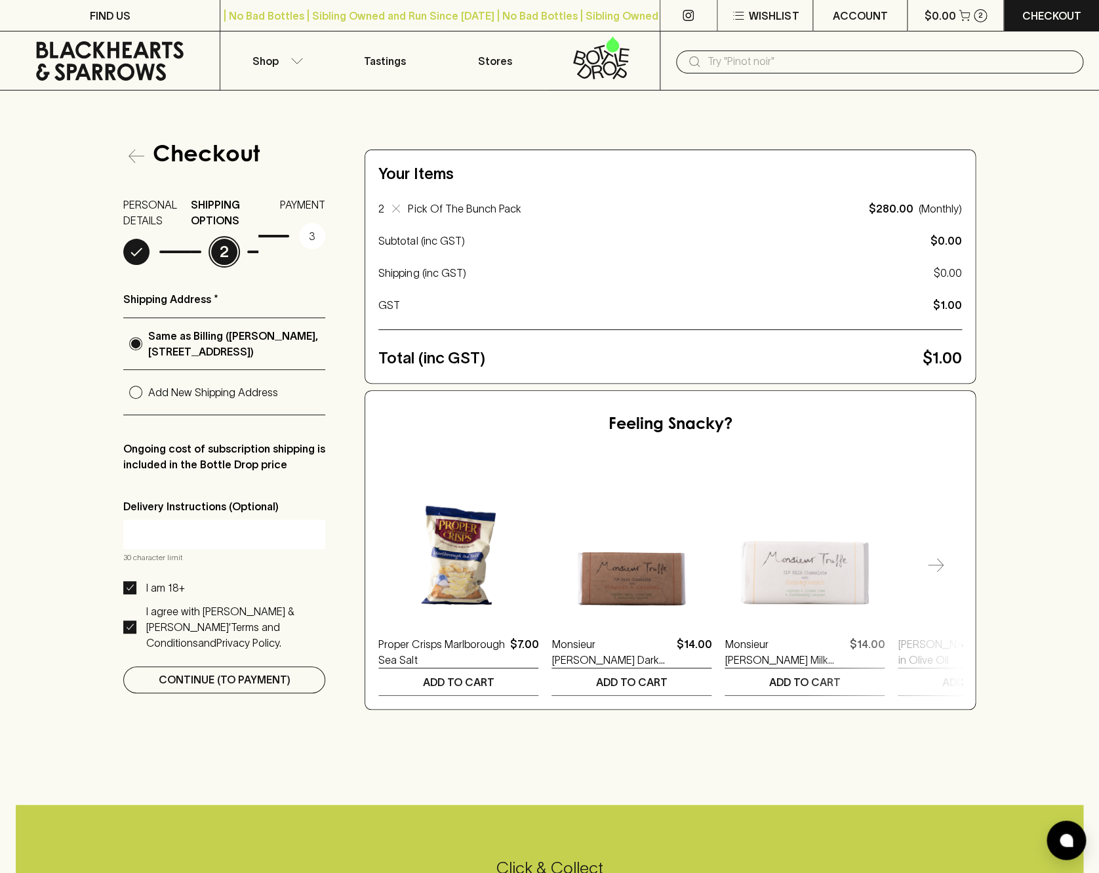
click at [197, 687] on p "Continue (To Payment)" at bounding box center [225, 680] width 132 height 16
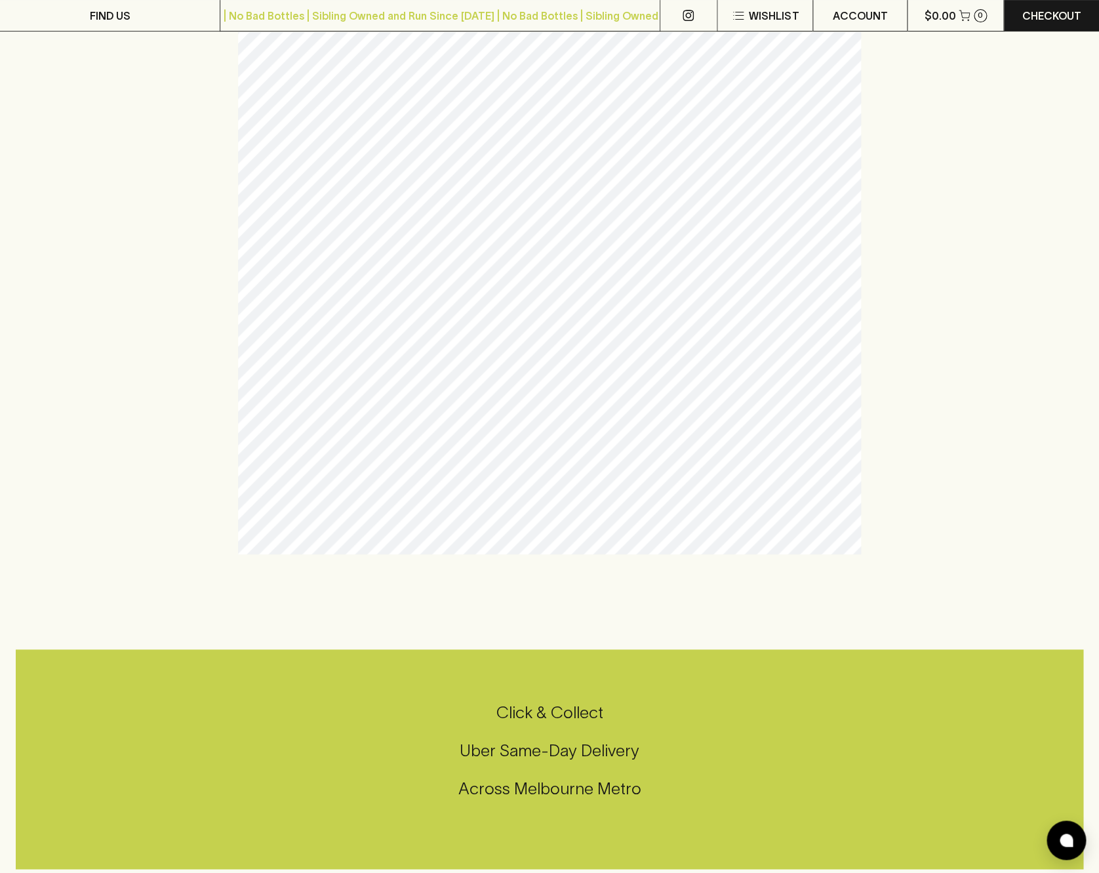
scroll to position [207, 0]
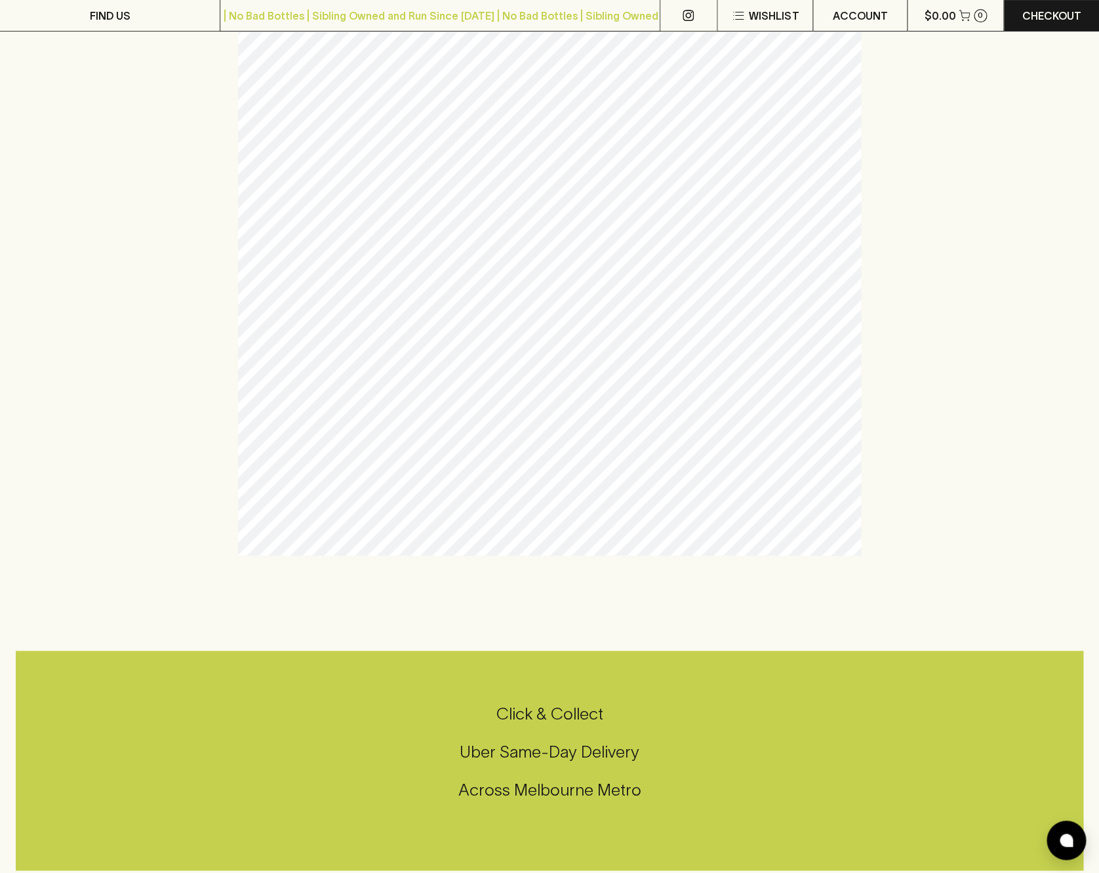
click at [1052, 260] on div at bounding box center [549, 246] width 1099 height 724
click at [860, 10] on p "ACCOUNT" at bounding box center [859, 16] width 55 height 16
click at [862, 70] on p "Logout" at bounding box center [861, 71] width 45 height 16
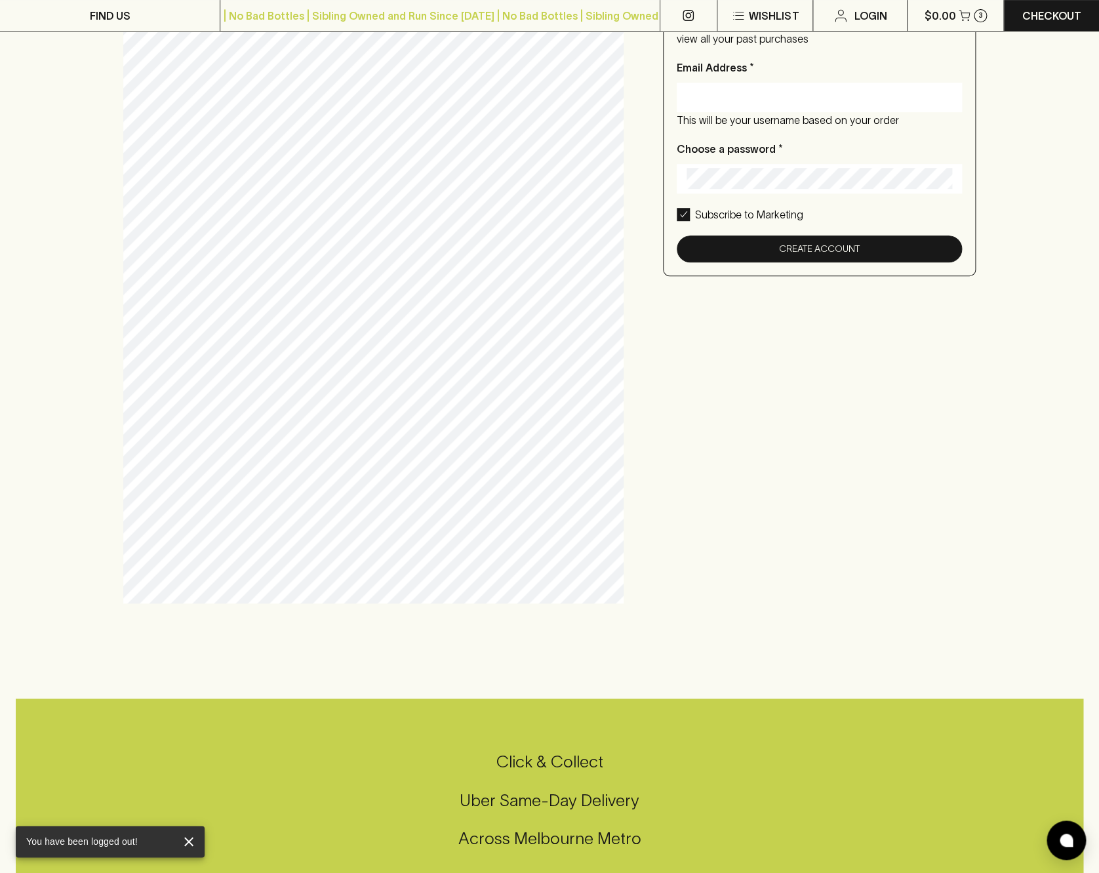
click at [952, 355] on div "Create an account with us This will make it easy to manage your current orders,…" at bounding box center [549, 269] width 853 height 667
